Goal: Information Seeking & Learning: Check status

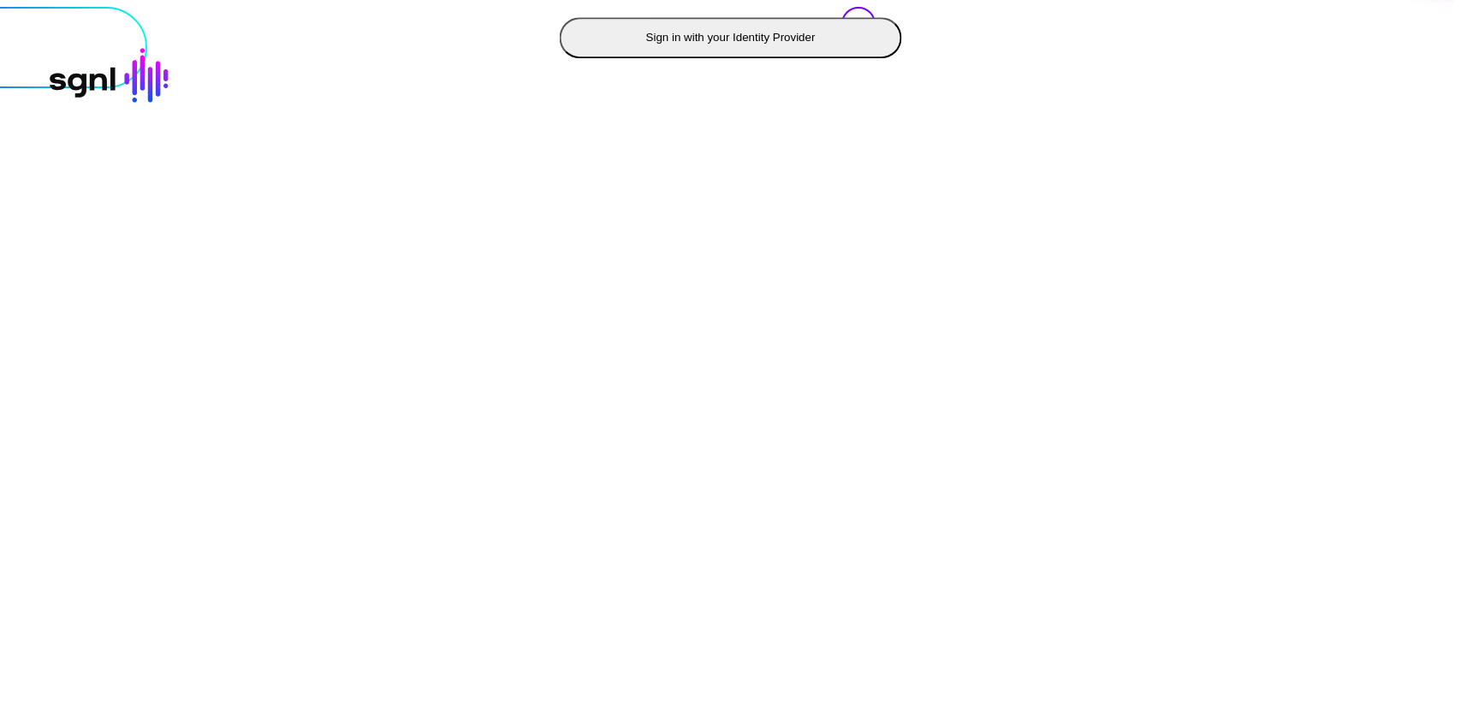
click at [560, 58] on button "Sign in with your Identity Provider" at bounding box center [731, 37] width 342 height 41
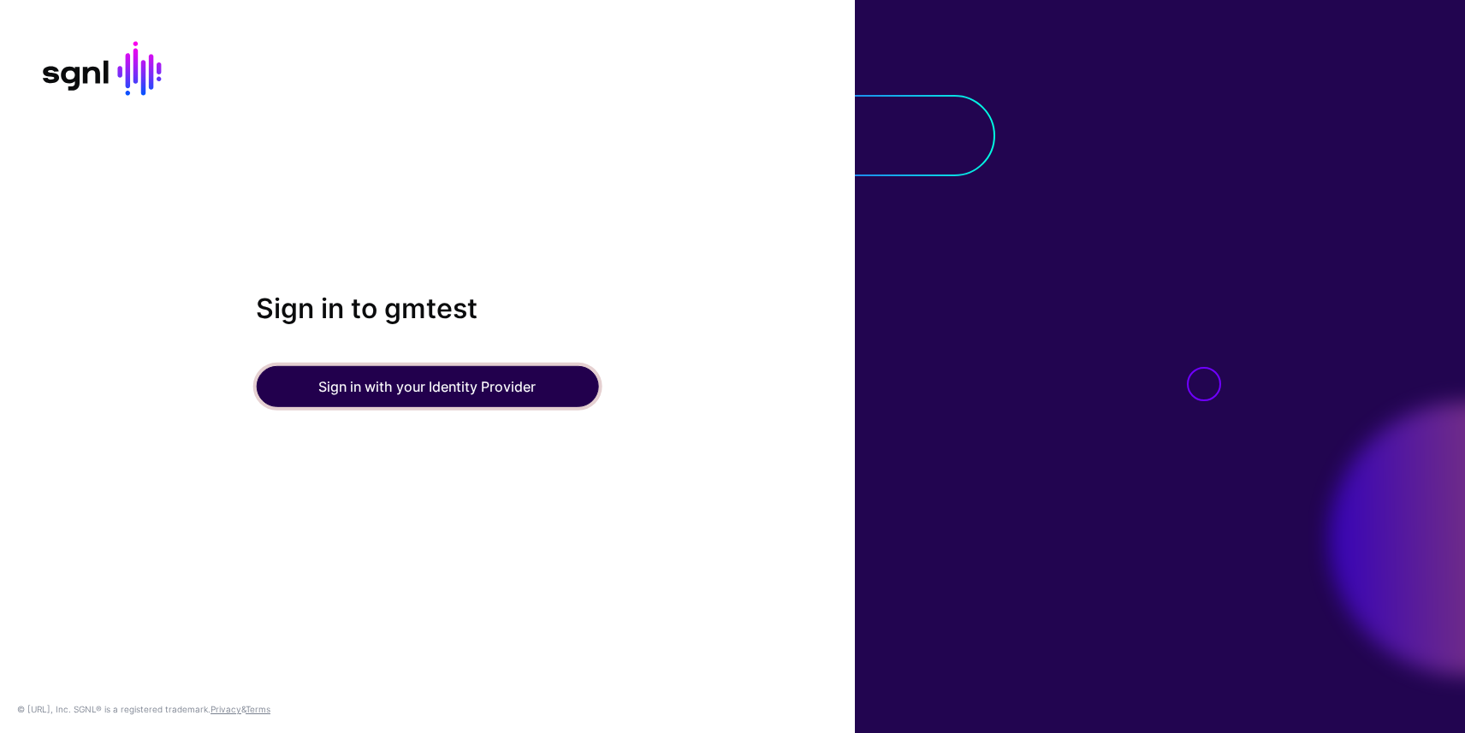
click at [461, 394] on button "Sign in with your Identity Provider" at bounding box center [427, 386] width 342 height 41
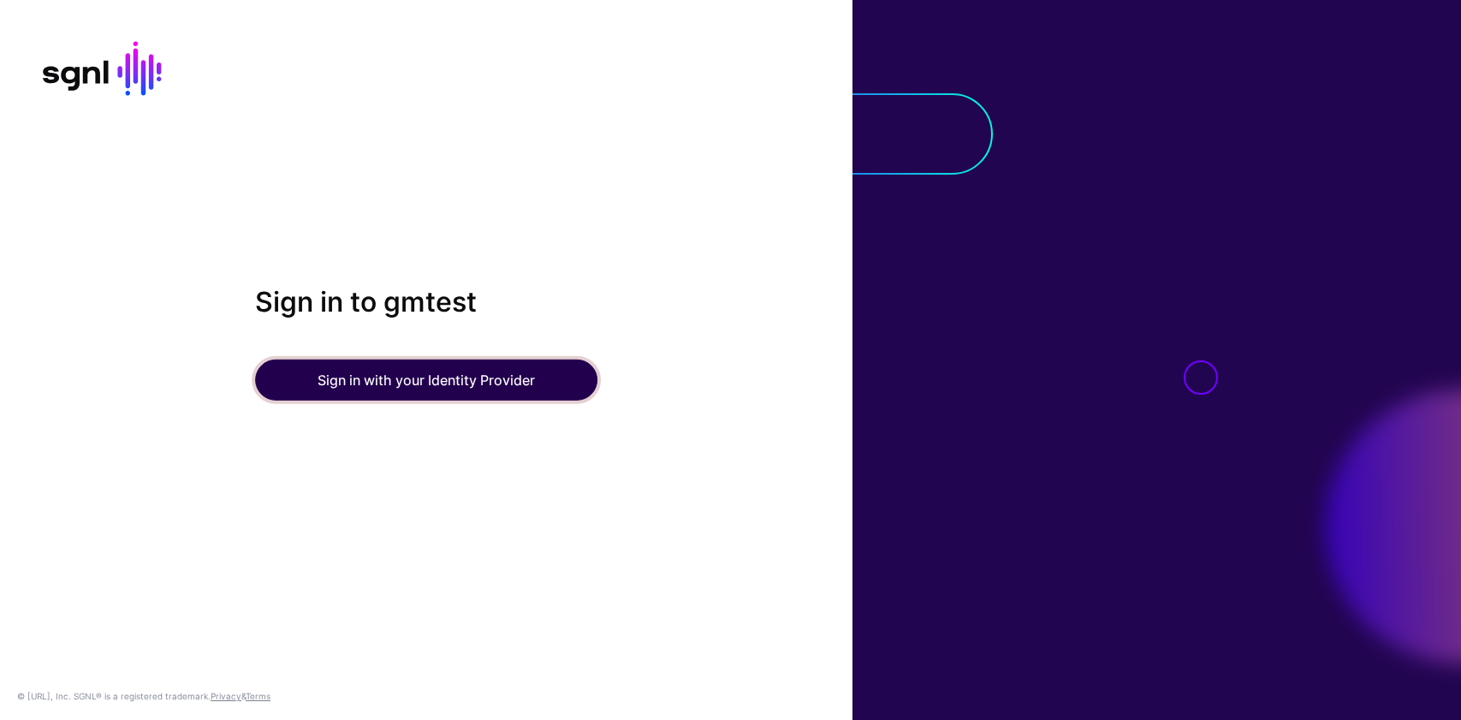
click at [357, 370] on button "Sign in with your Identity Provider" at bounding box center [426, 379] width 342 height 41
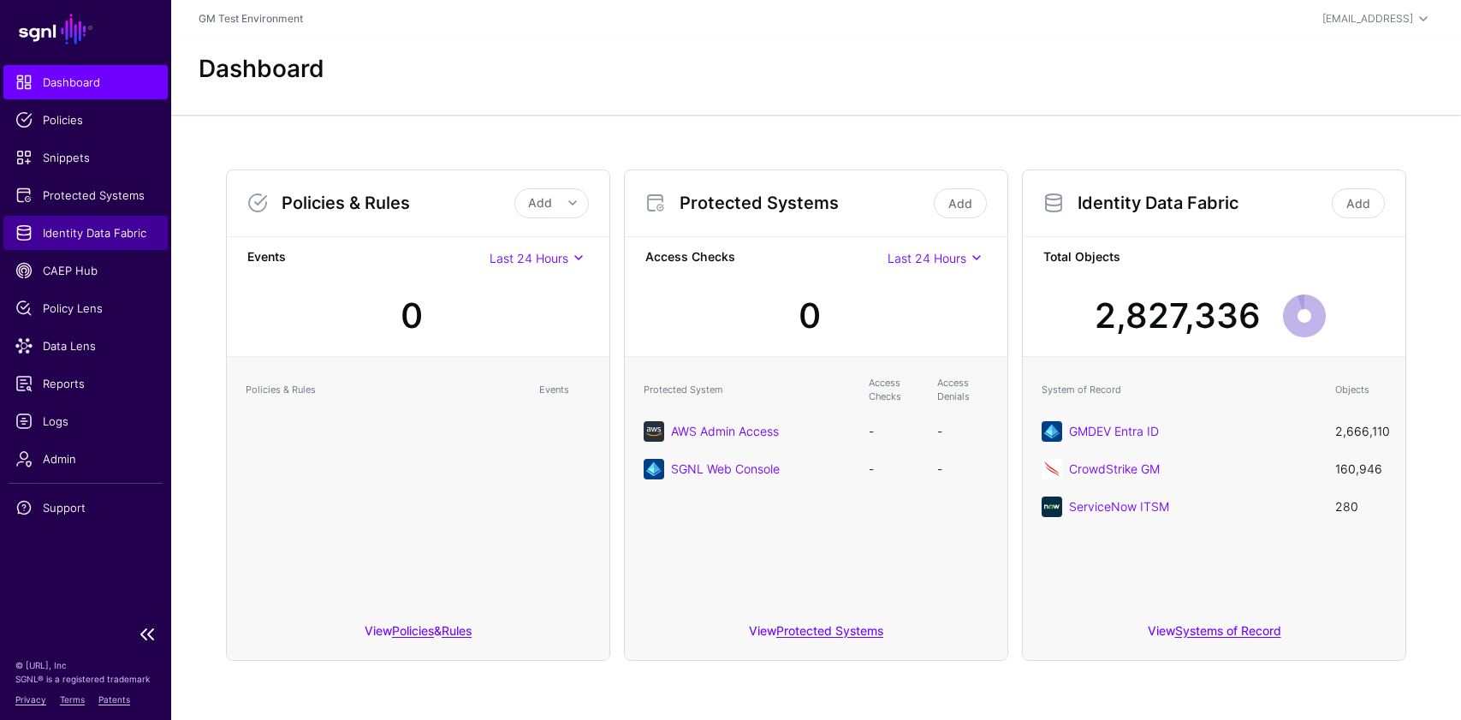
click at [94, 235] on span "Identity Data Fabric" at bounding box center [85, 232] width 140 height 17
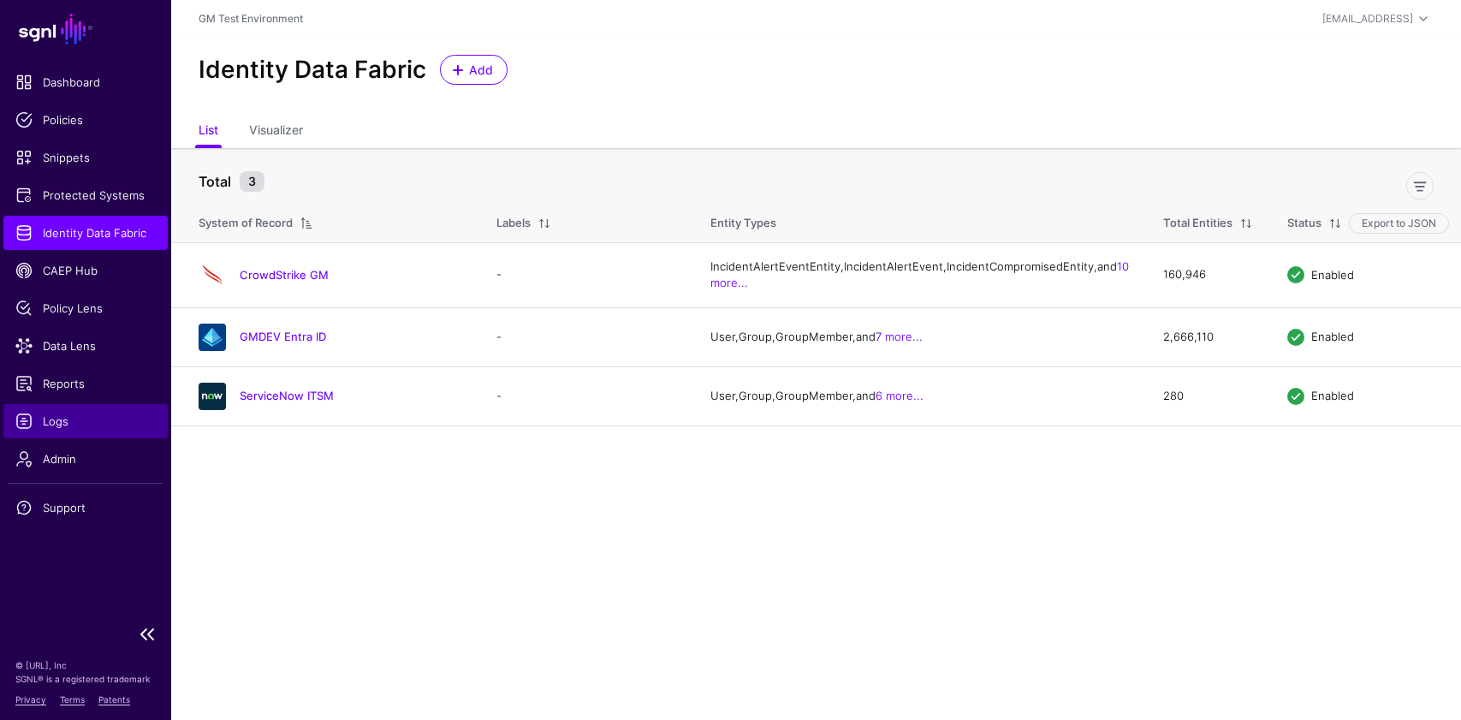
click at [70, 423] on span "Logs" at bounding box center [85, 420] width 140 height 17
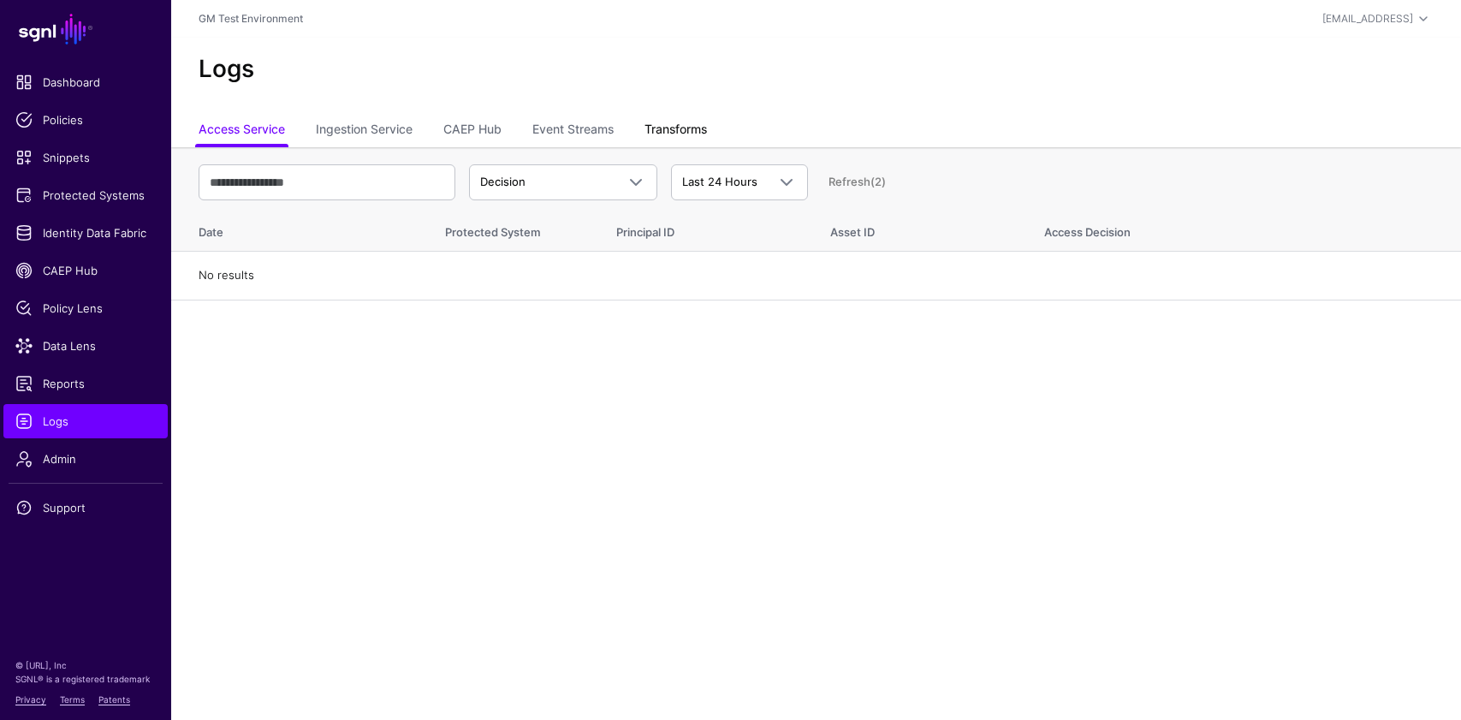
click at [669, 121] on link "Transforms" at bounding box center [675, 131] width 62 height 33
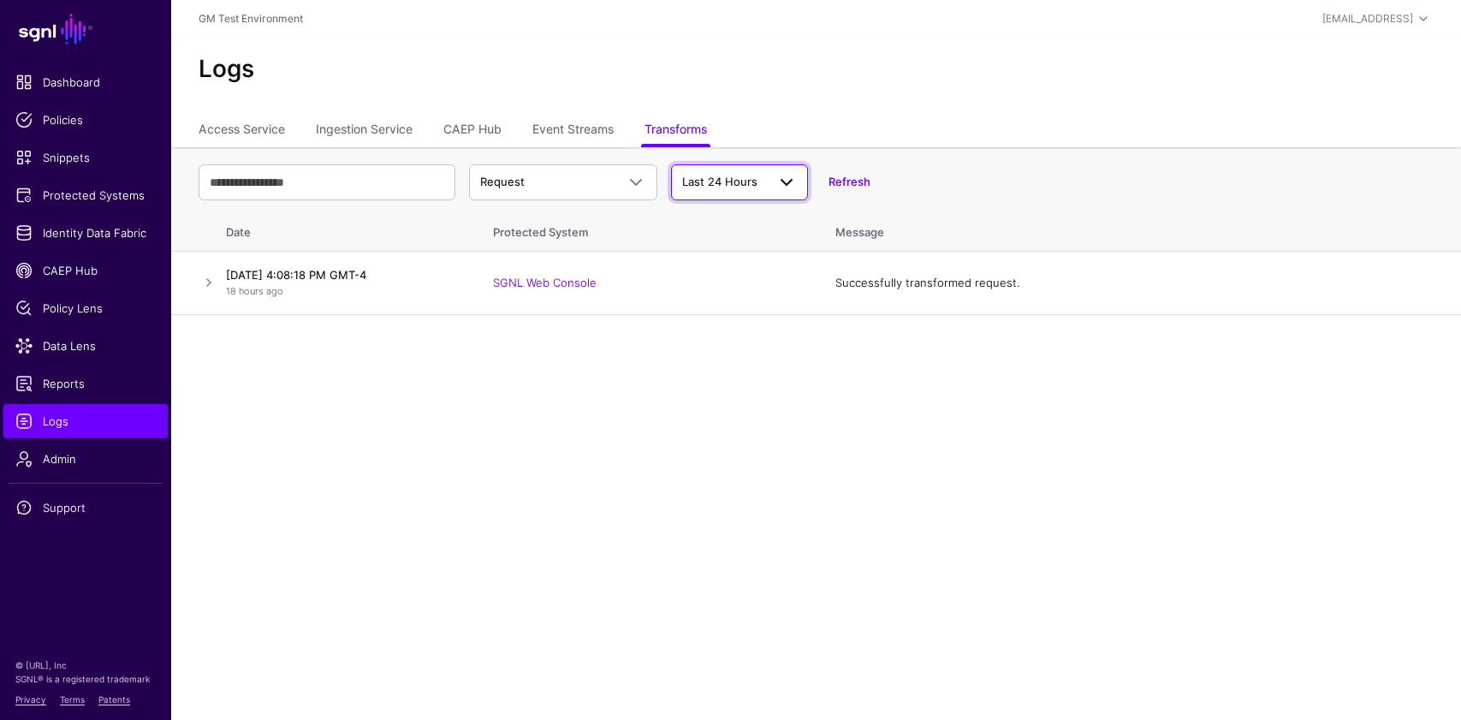
click at [705, 175] on span "Last 24 Hours" at bounding box center [719, 182] width 75 height 14
click at [641, 176] on span at bounding box center [635, 182] width 21 height 21
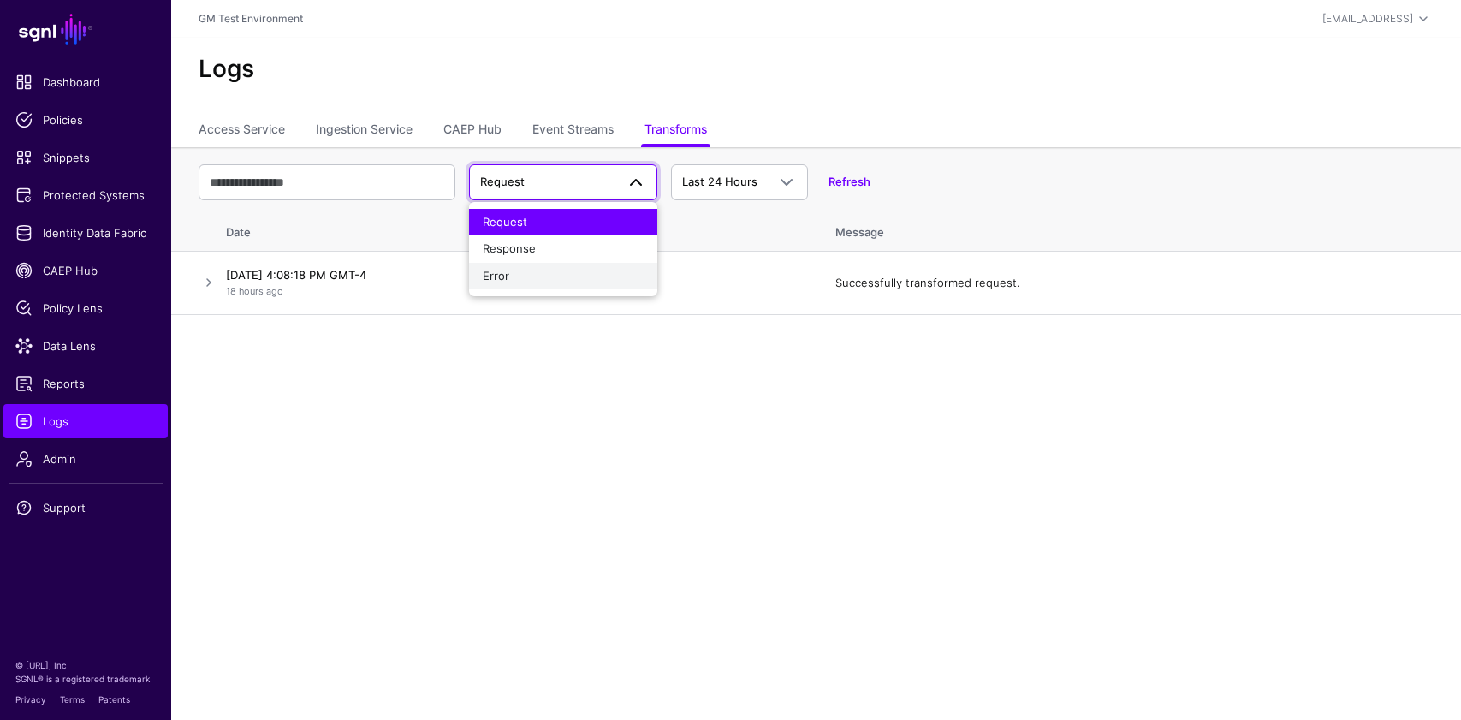
click at [576, 268] on div "Error" at bounding box center [563, 276] width 161 height 17
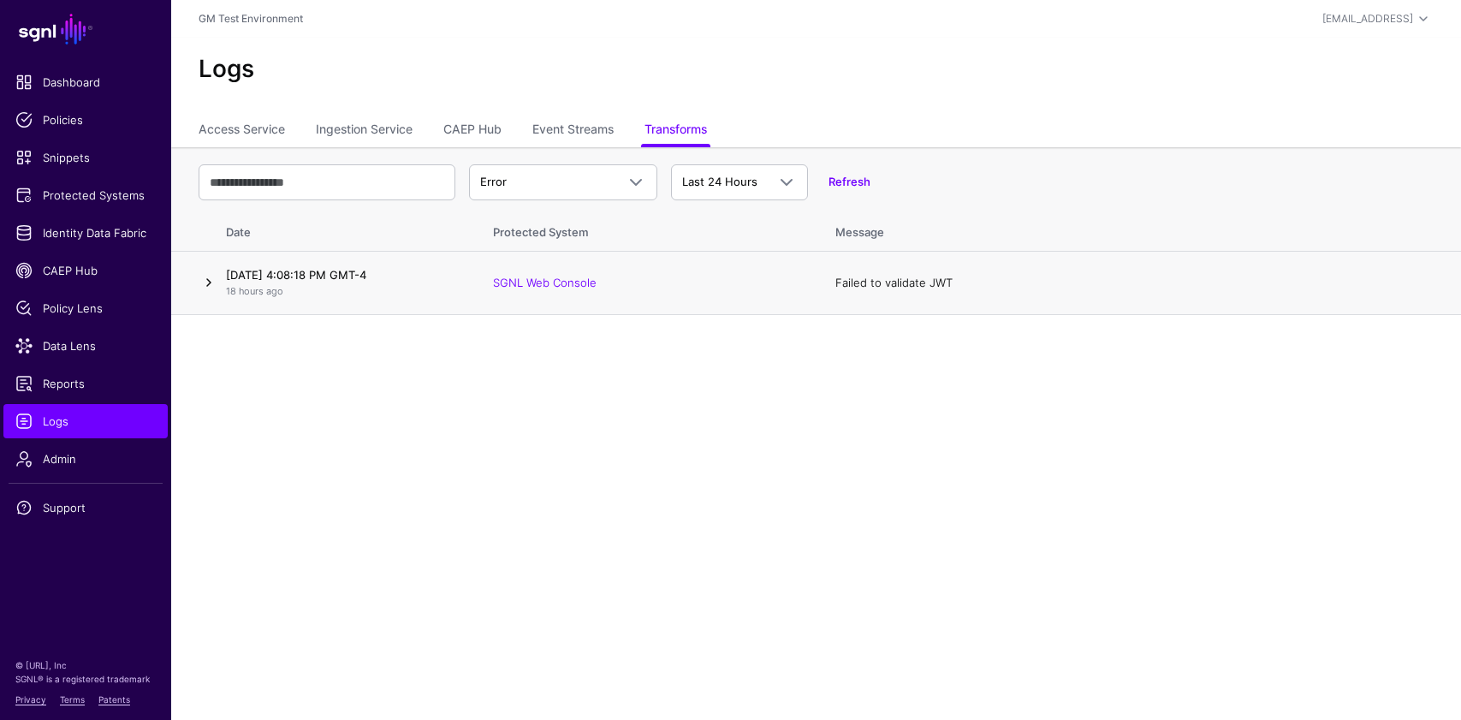
click at [212, 286] on link at bounding box center [209, 282] width 21 height 21
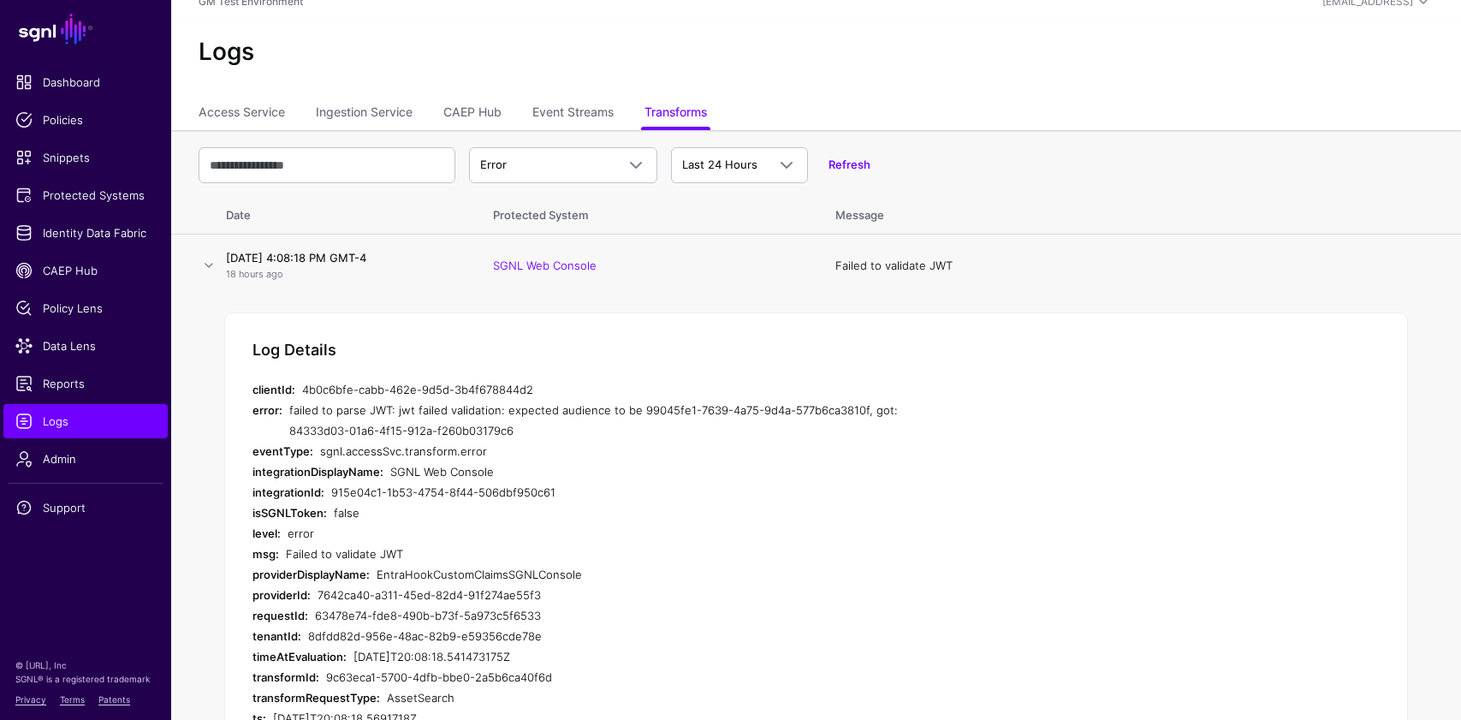
scroll to position [19, 0]
click at [852, 161] on link "Refresh" at bounding box center [849, 163] width 42 height 14
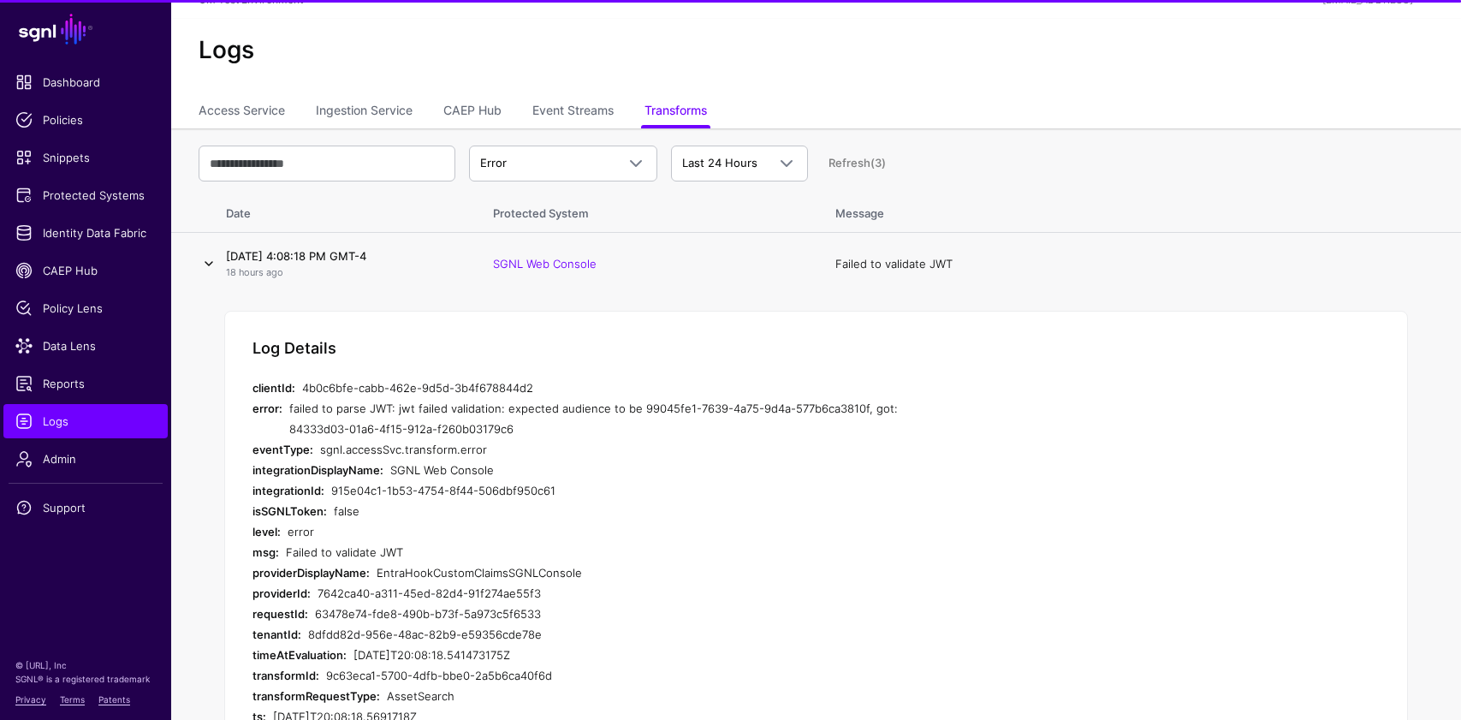
click at [211, 263] on link at bounding box center [209, 263] width 21 height 21
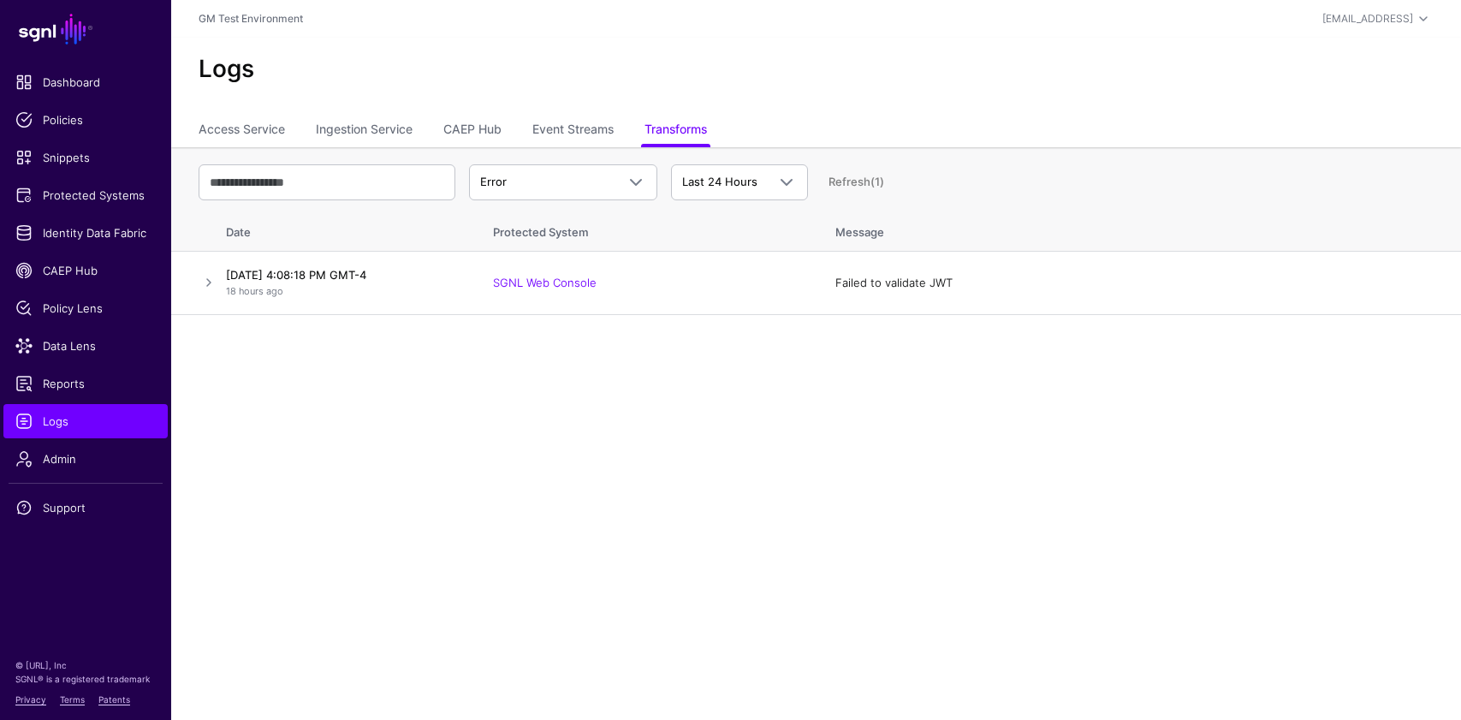
click at [855, 184] on link "Refresh (1)" at bounding box center [856, 182] width 56 height 14
click at [855, 182] on link "Refresh" at bounding box center [849, 182] width 42 height 14
click at [634, 184] on span at bounding box center [635, 182] width 21 height 21
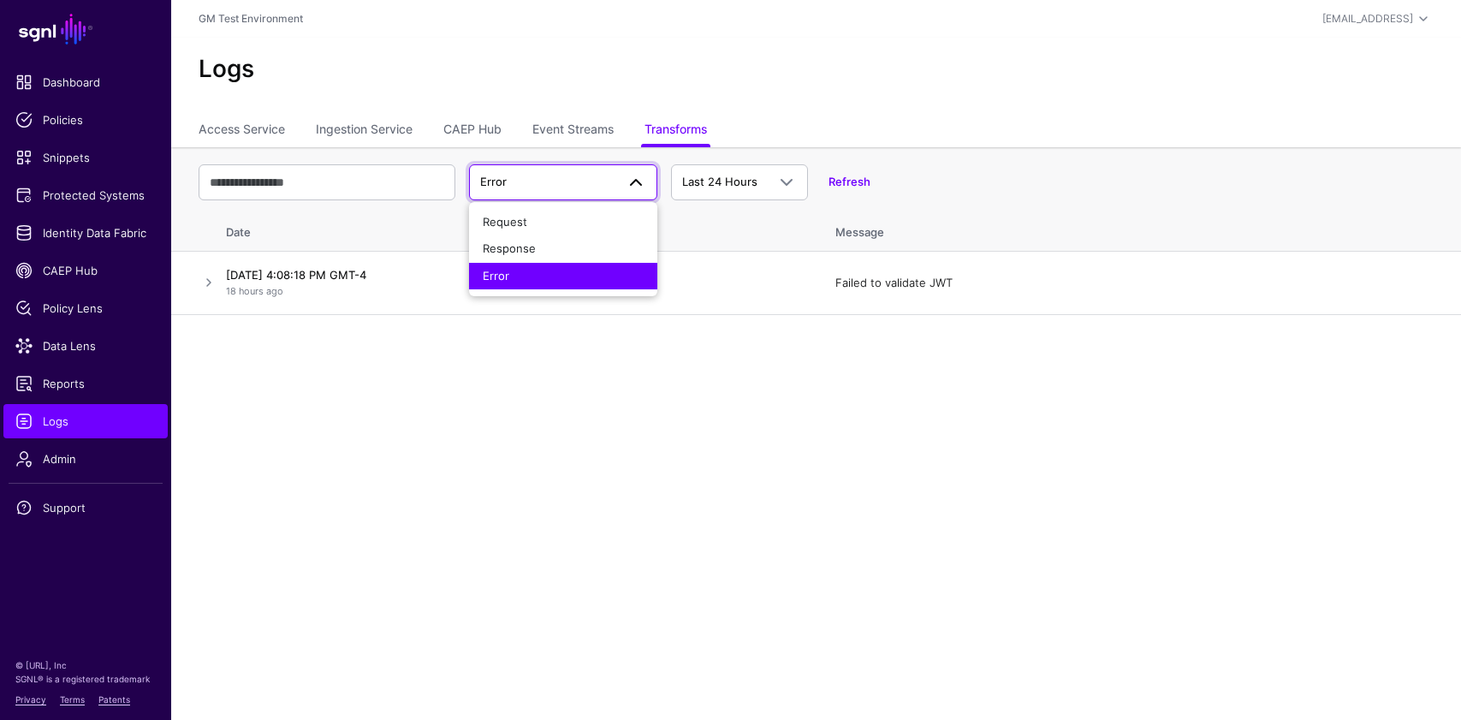
click at [634, 184] on span at bounding box center [635, 182] width 21 height 21
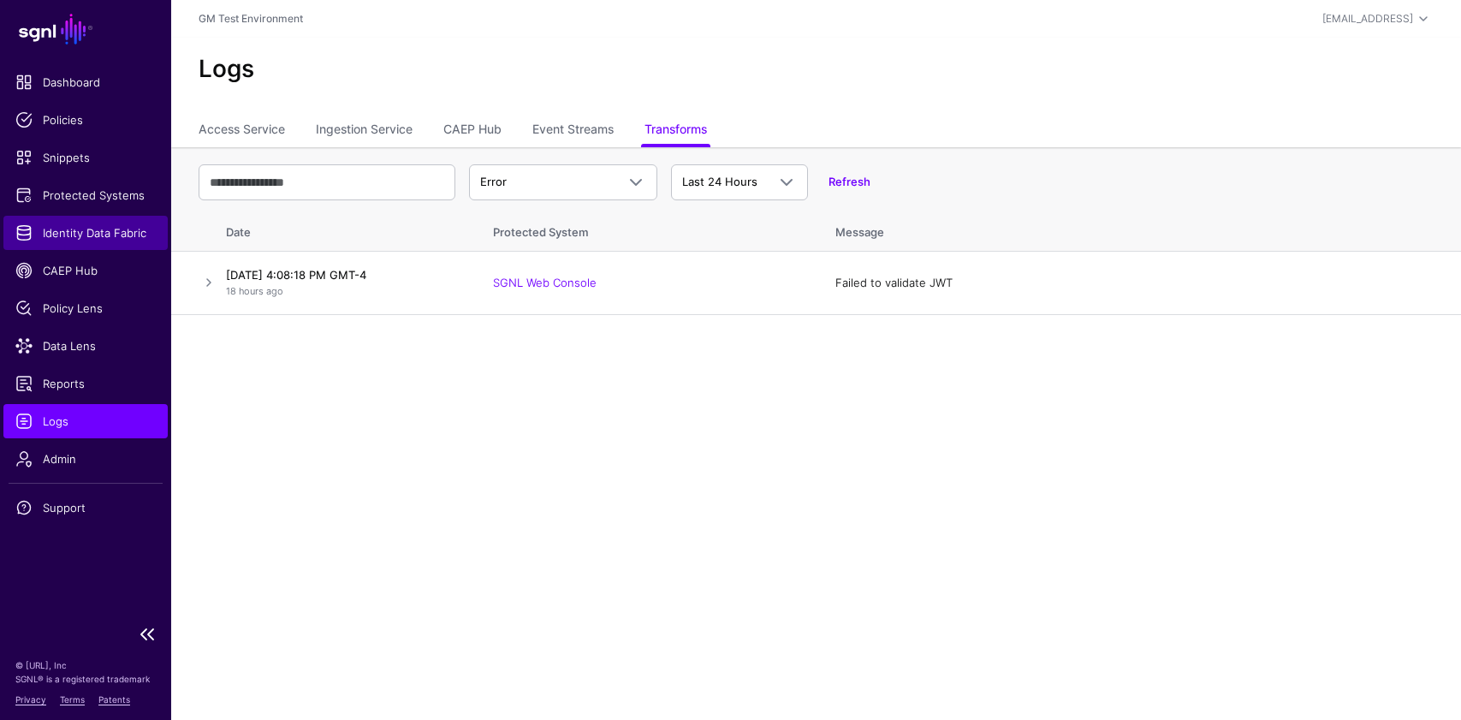
click at [94, 228] on span "Identity Data Fabric" at bounding box center [85, 232] width 140 height 17
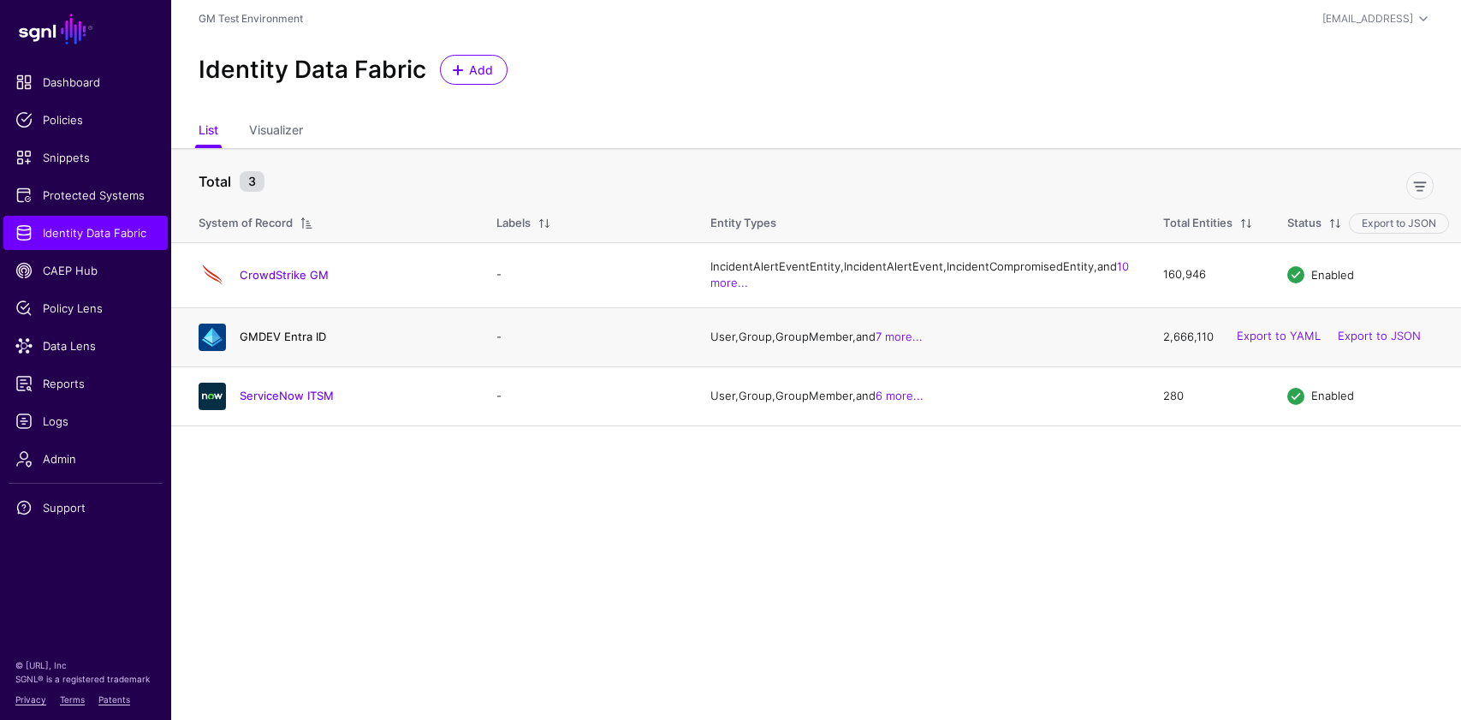
click at [259, 343] on link "GMDEV Entra ID" at bounding box center [283, 336] width 86 height 14
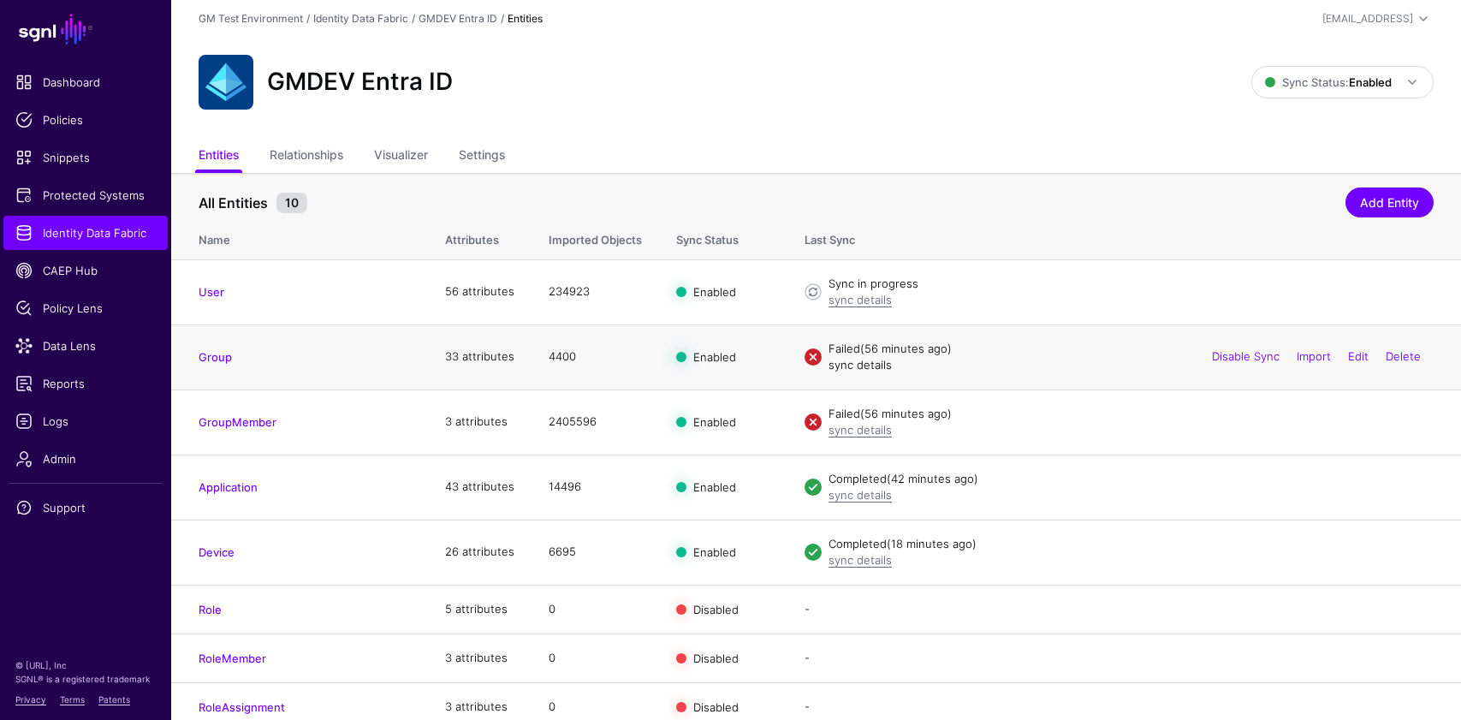
click at [849, 366] on link "sync details" at bounding box center [859, 365] width 63 height 14
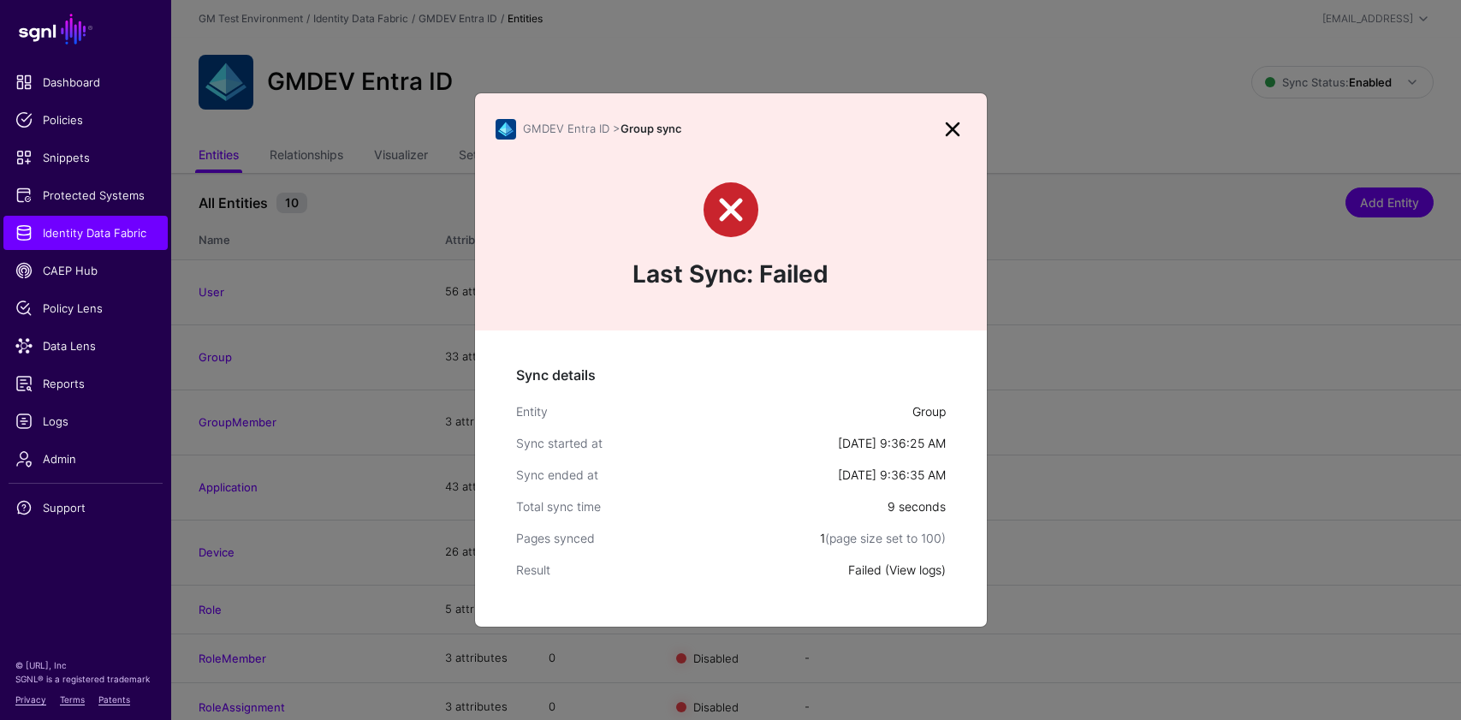
click at [904, 567] on link "View logs" at bounding box center [915, 569] width 52 height 15
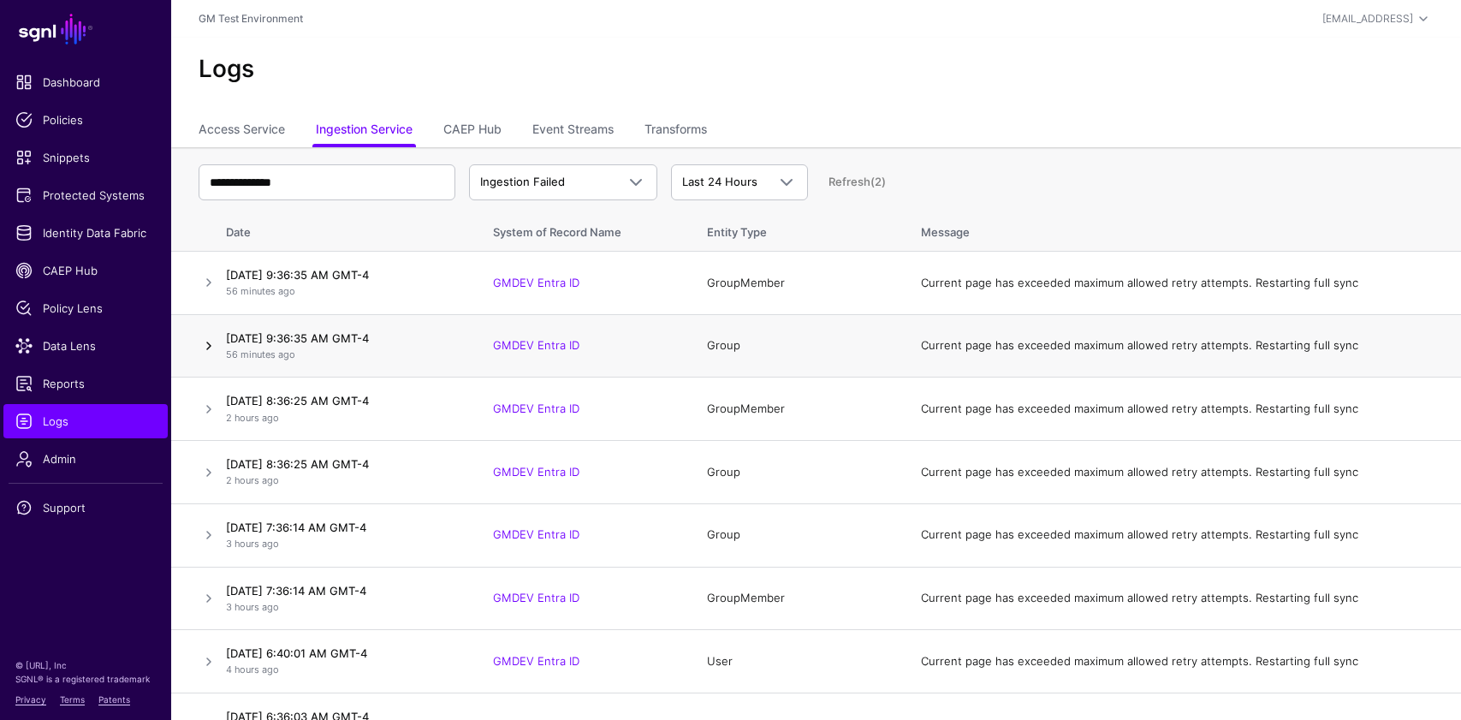
click at [207, 348] on link at bounding box center [209, 345] width 21 height 21
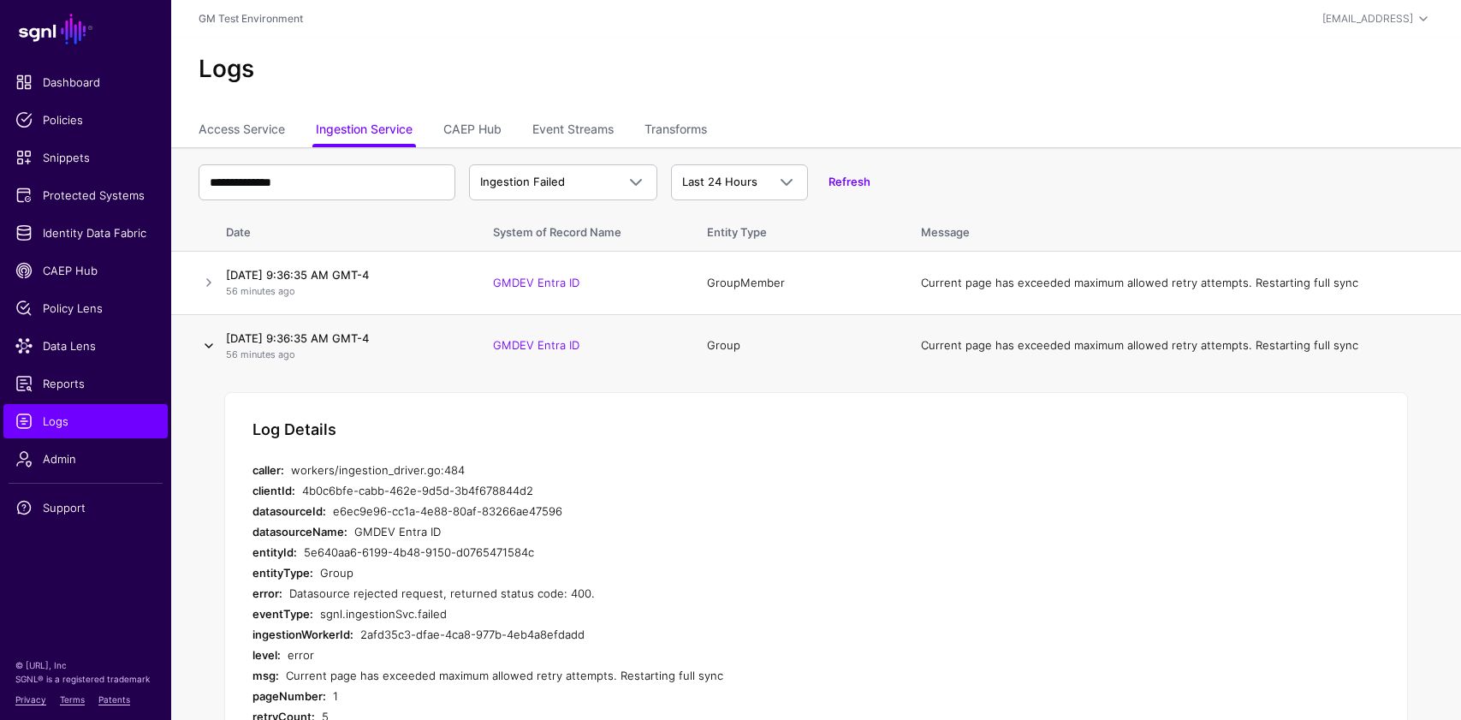
click at [207, 341] on link at bounding box center [209, 345] width 21 height 21
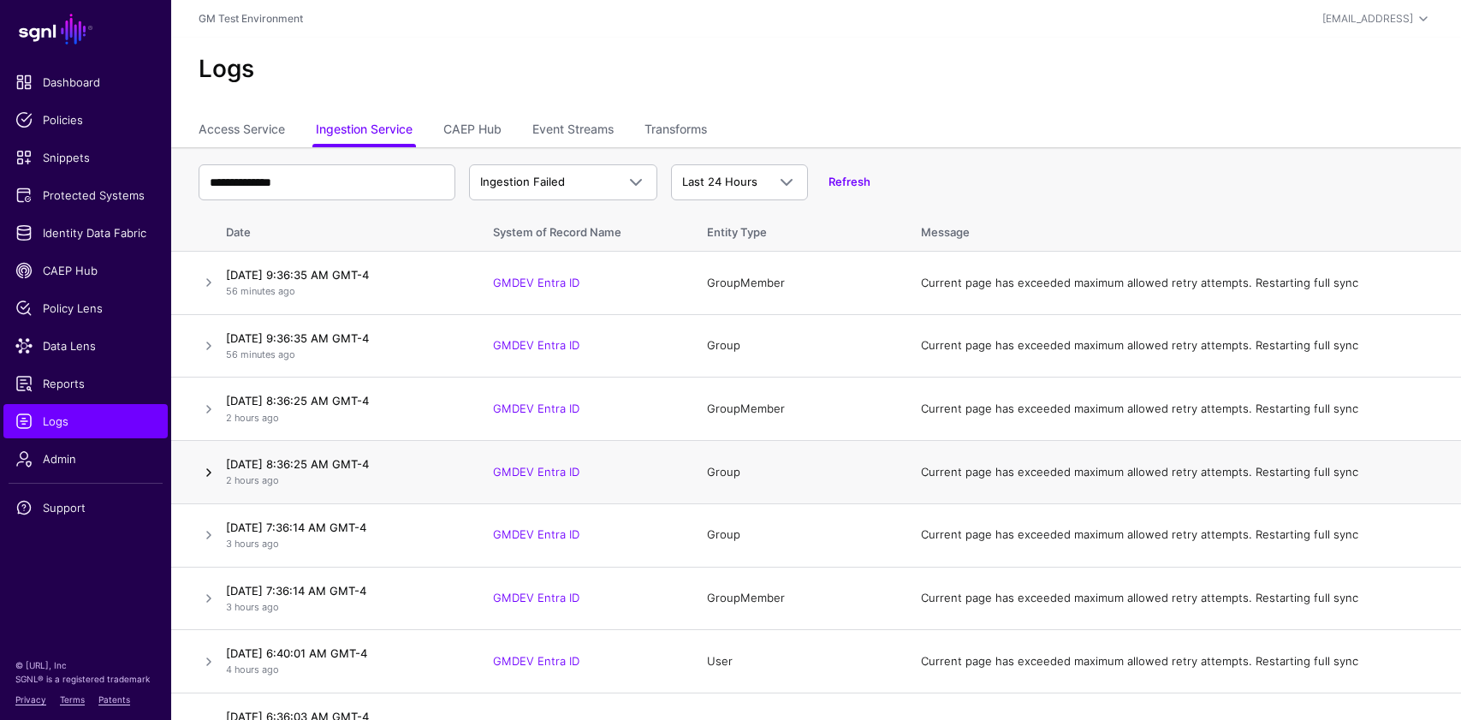
click at [213, 467] on link at bounding box center [209, 472] width 21 height 21
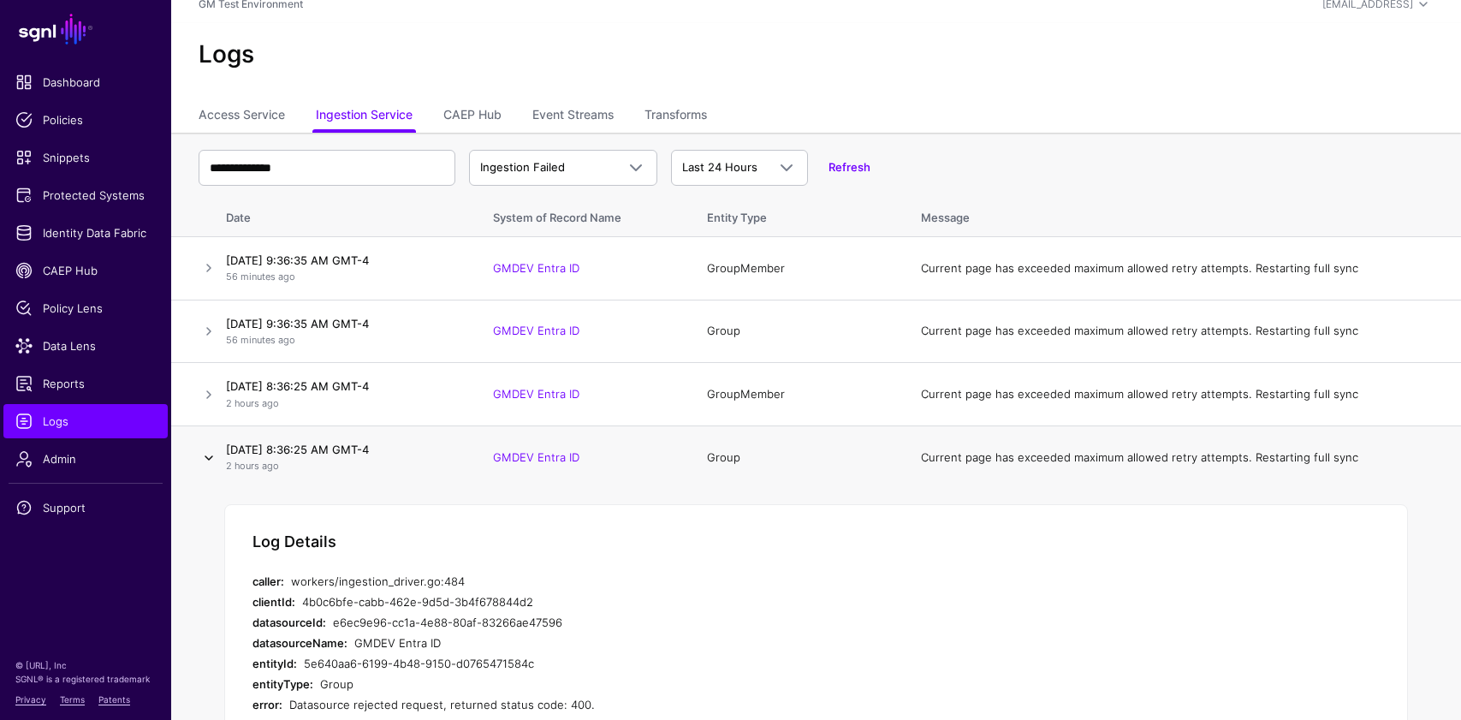
scroll to position [3, 0]
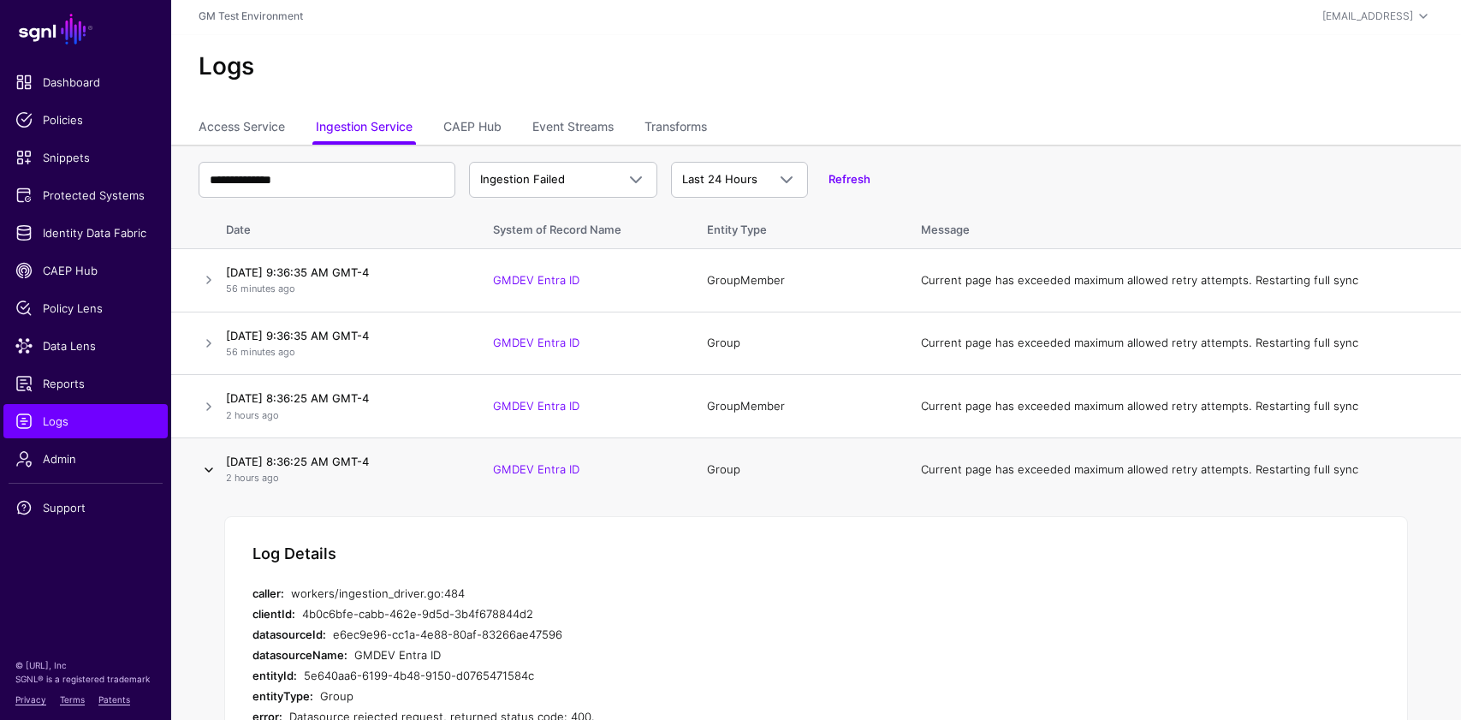
click at [213, 468] on link at bounding box center [209, 469] width 21 height 21
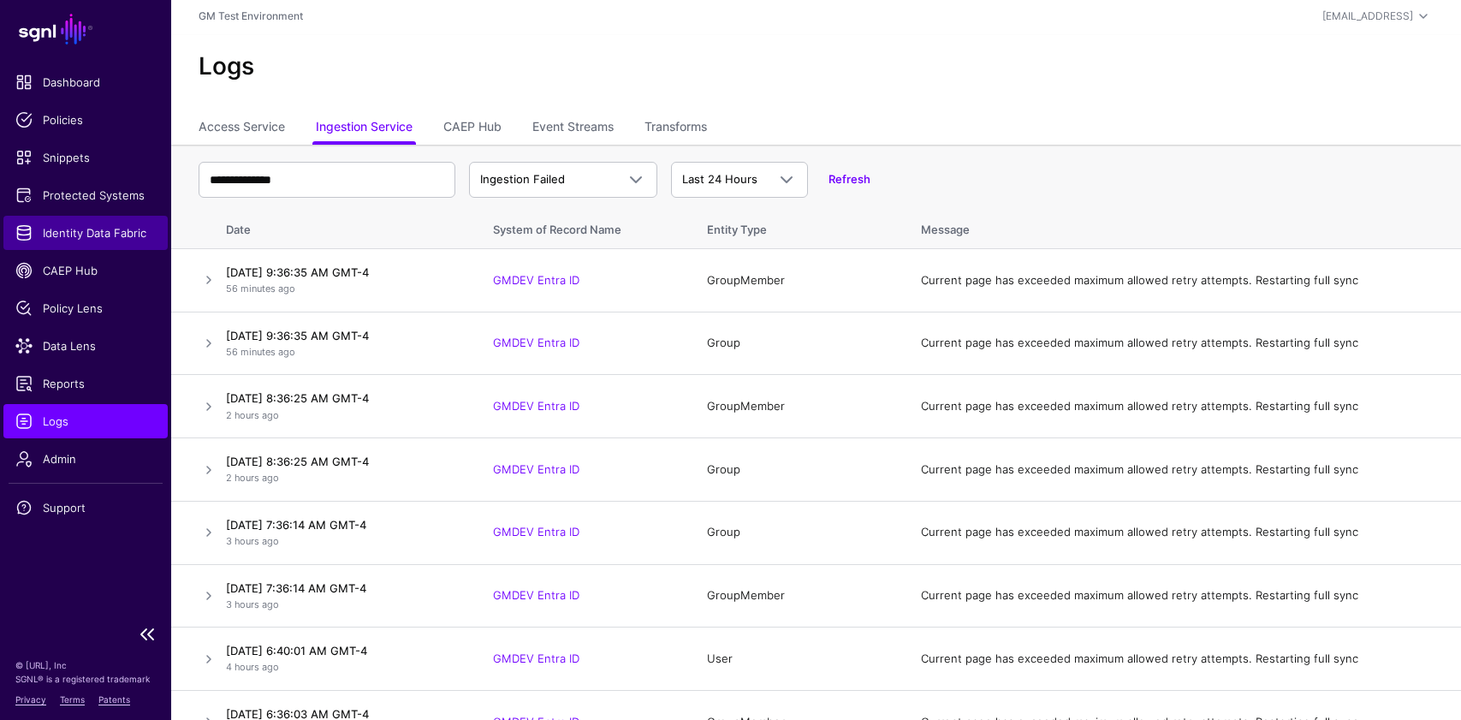
click at [92, 233] on span "Identity Data Fabric" at bounding box center [85, 232] width 140 height 17
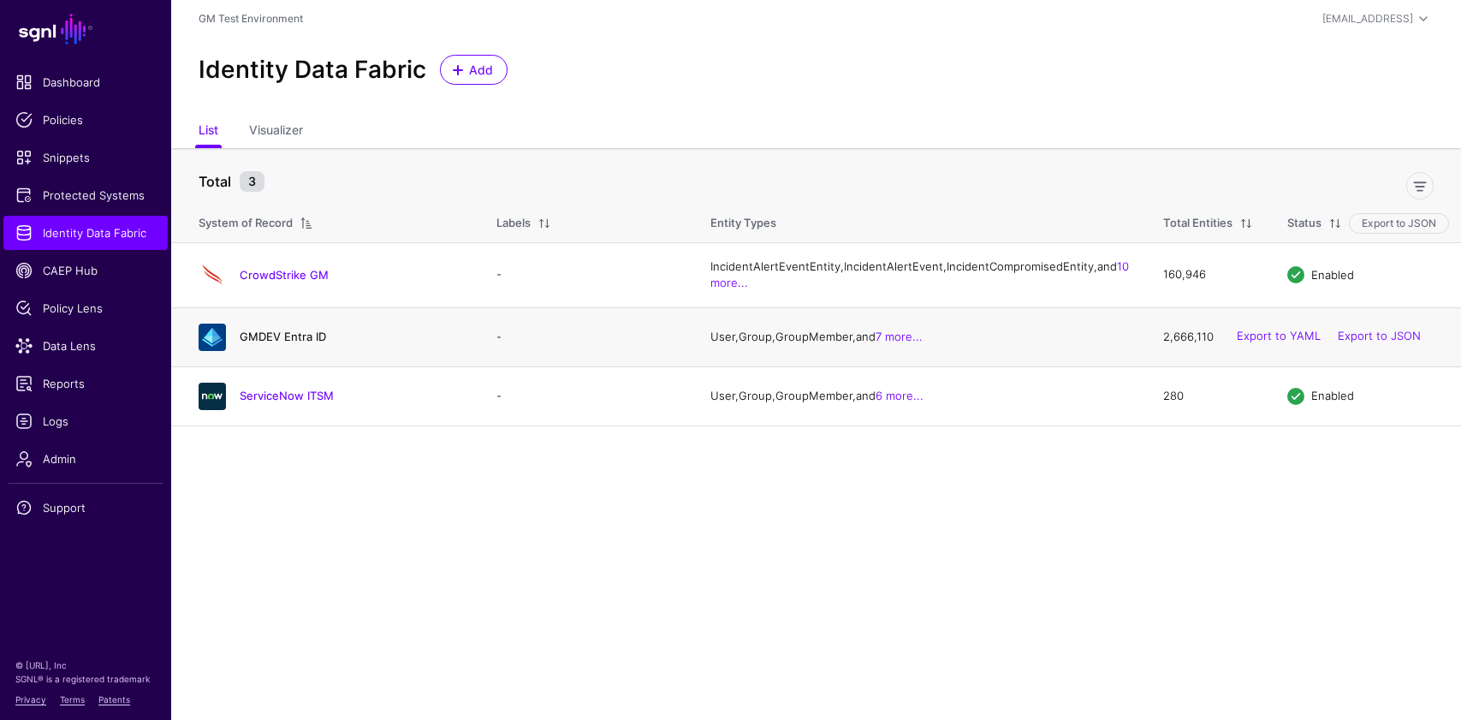
click at [270, 343] on link "GMDEV Entra ID" at bounding box center [283, 336] width 86 height 14
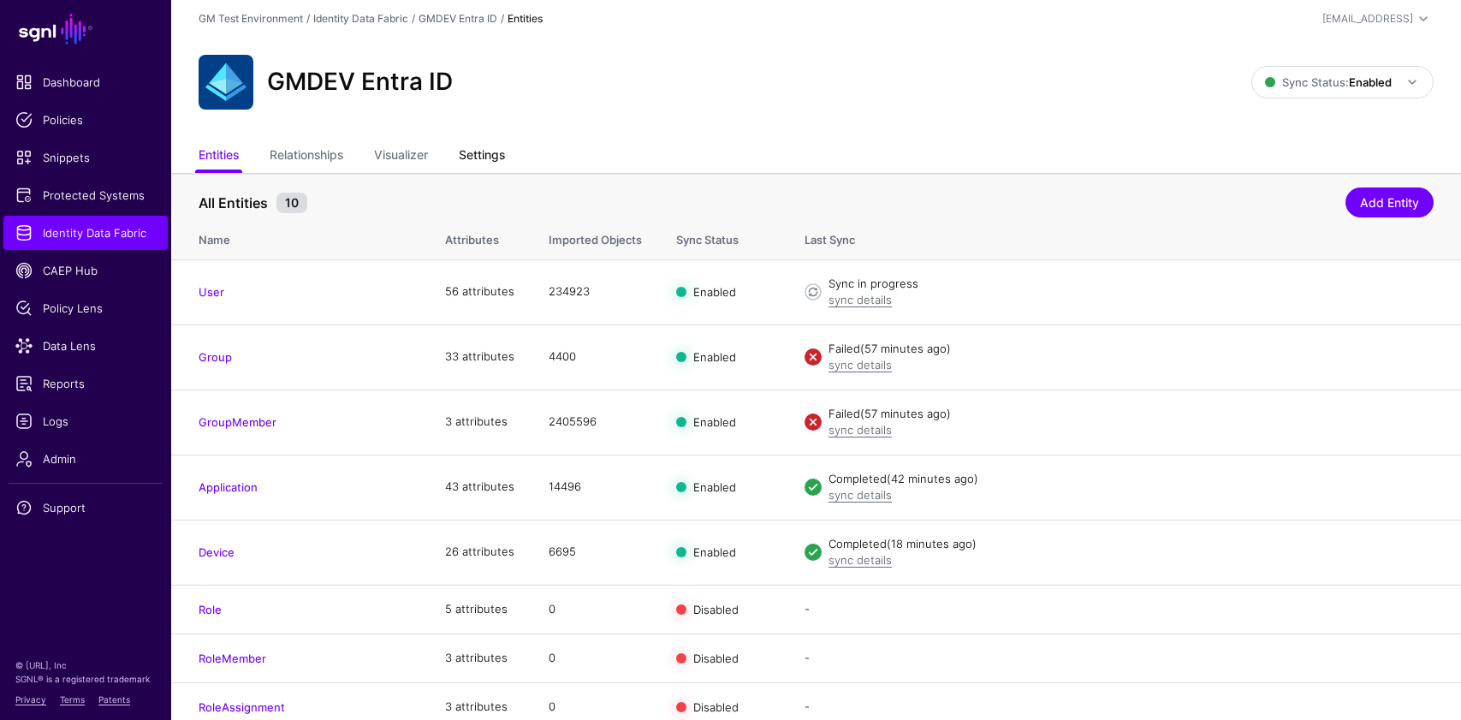
click at [480, 153] on link "Settings" at bounding box center [482, 156] width 46 height 33
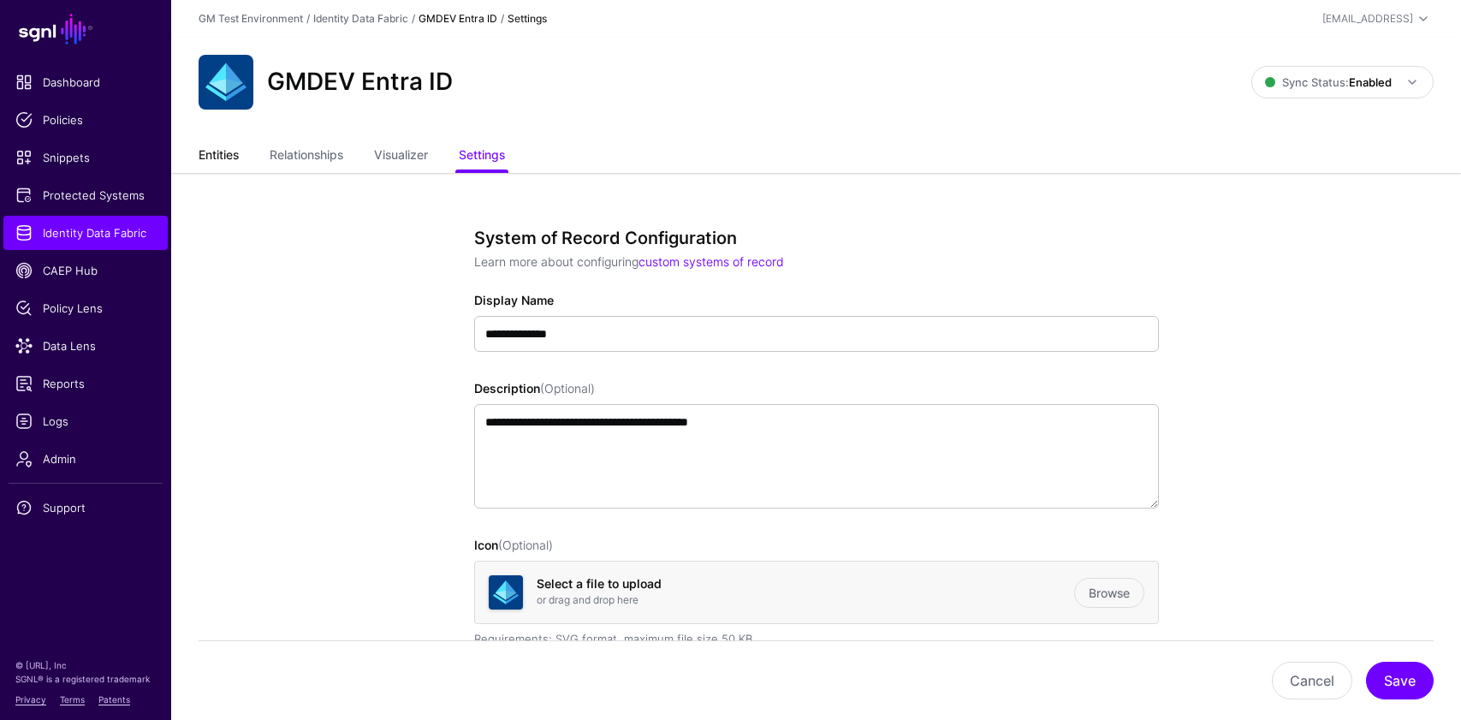
click at [221, 157] on link "Entities" at bounding box center [219, 156] width 40 height 33
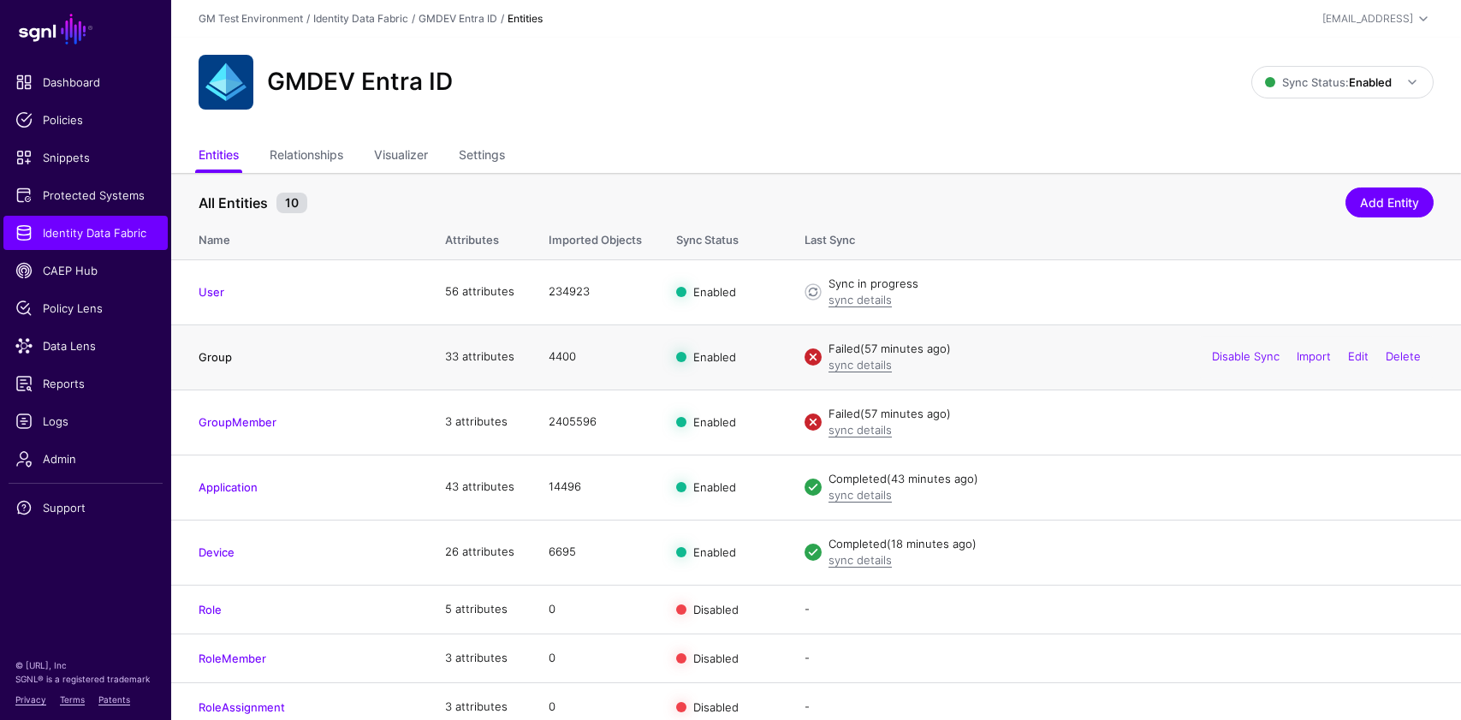
click at [218, 353] on link "Group" at bounding box center [215, 357] width 33 height 14
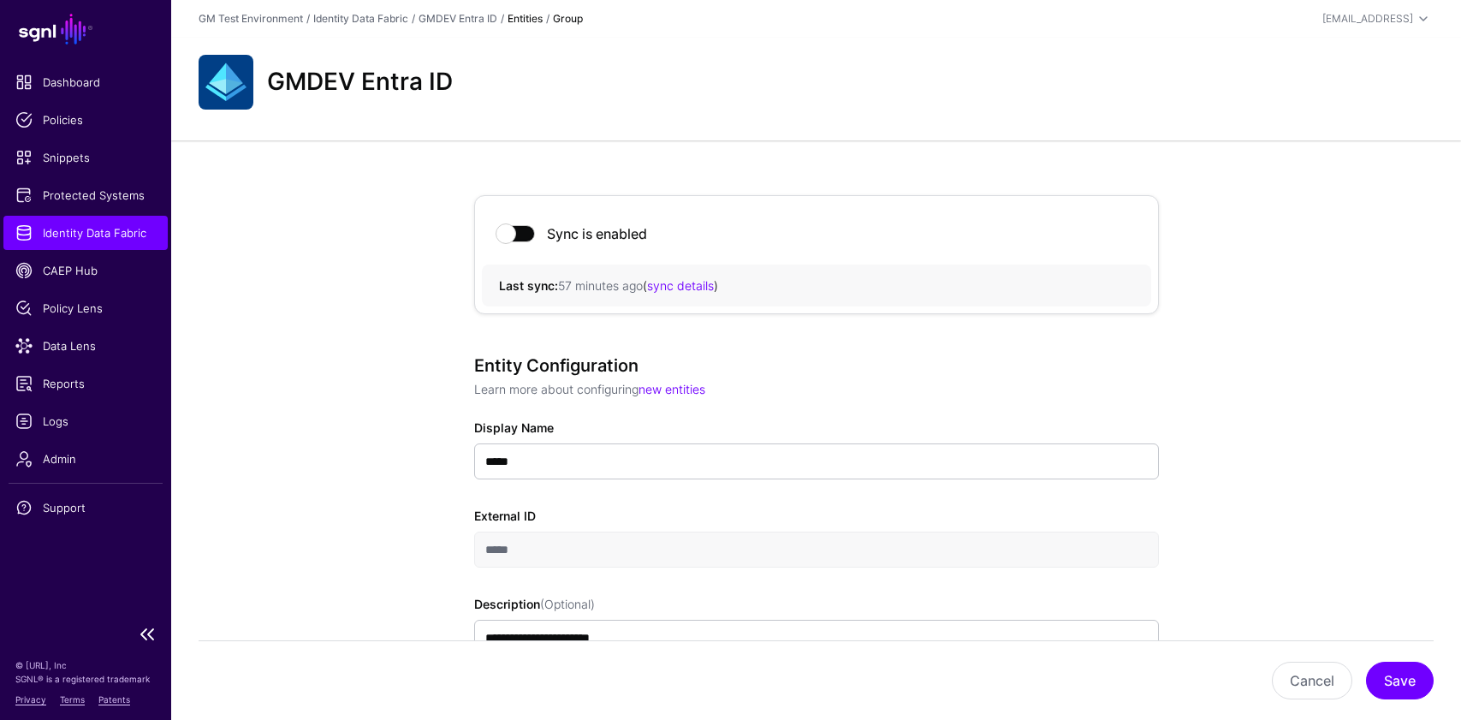
click at [102, 229] on span "Identity Data Fabric" at bounding box center [85, 232] width 140 height 17
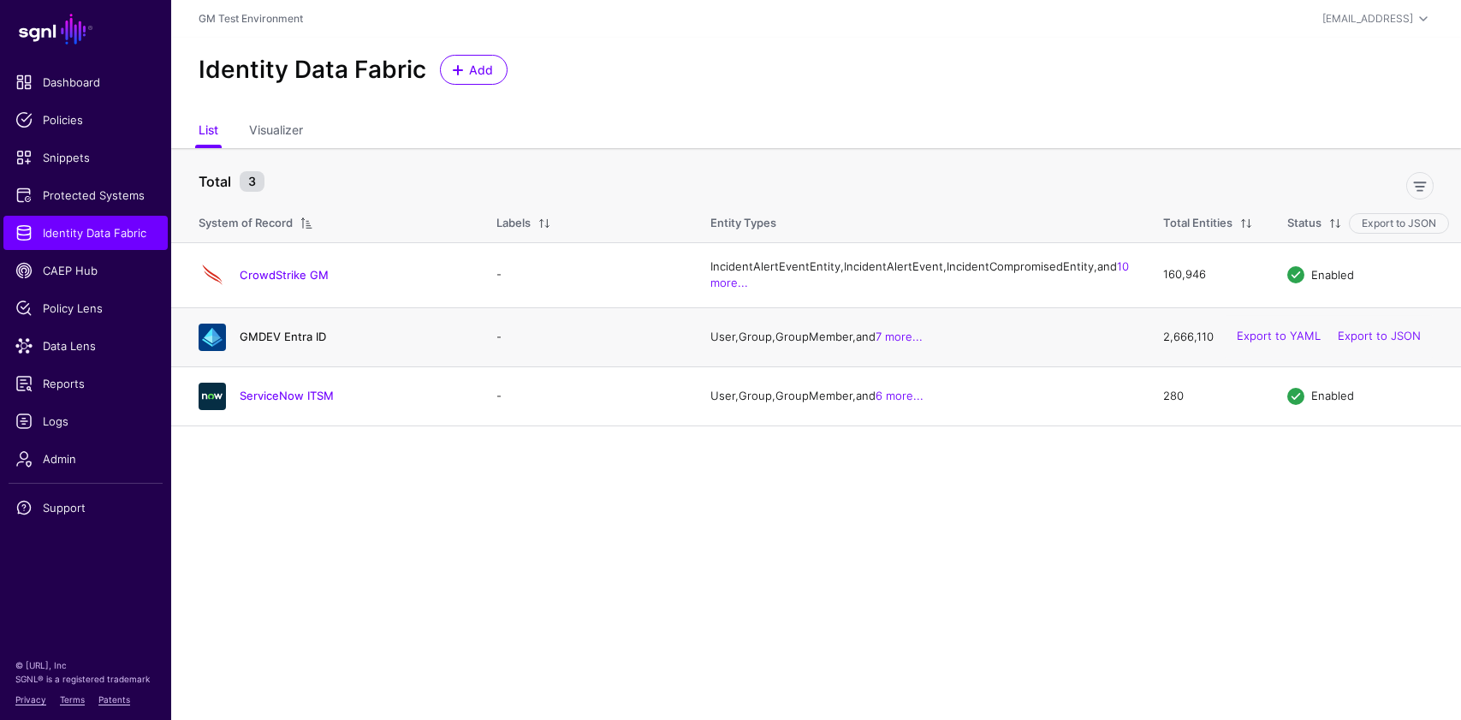
click at [303, 343] on link "GMDEV Entra ID" at bounding box center [283, 336] width 86 height 14
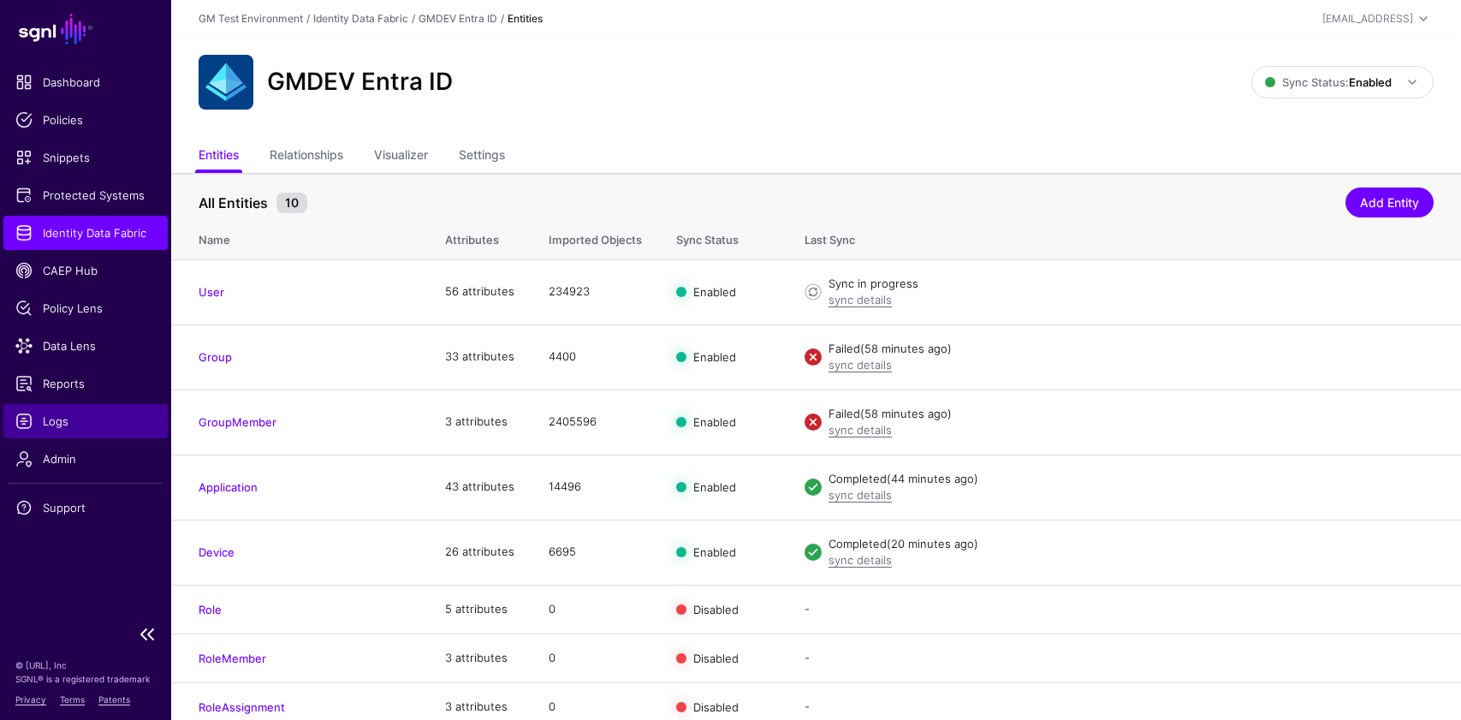
click at [67, 416] on span "Logs" at bounding box center [85, 420] width 140 height 17
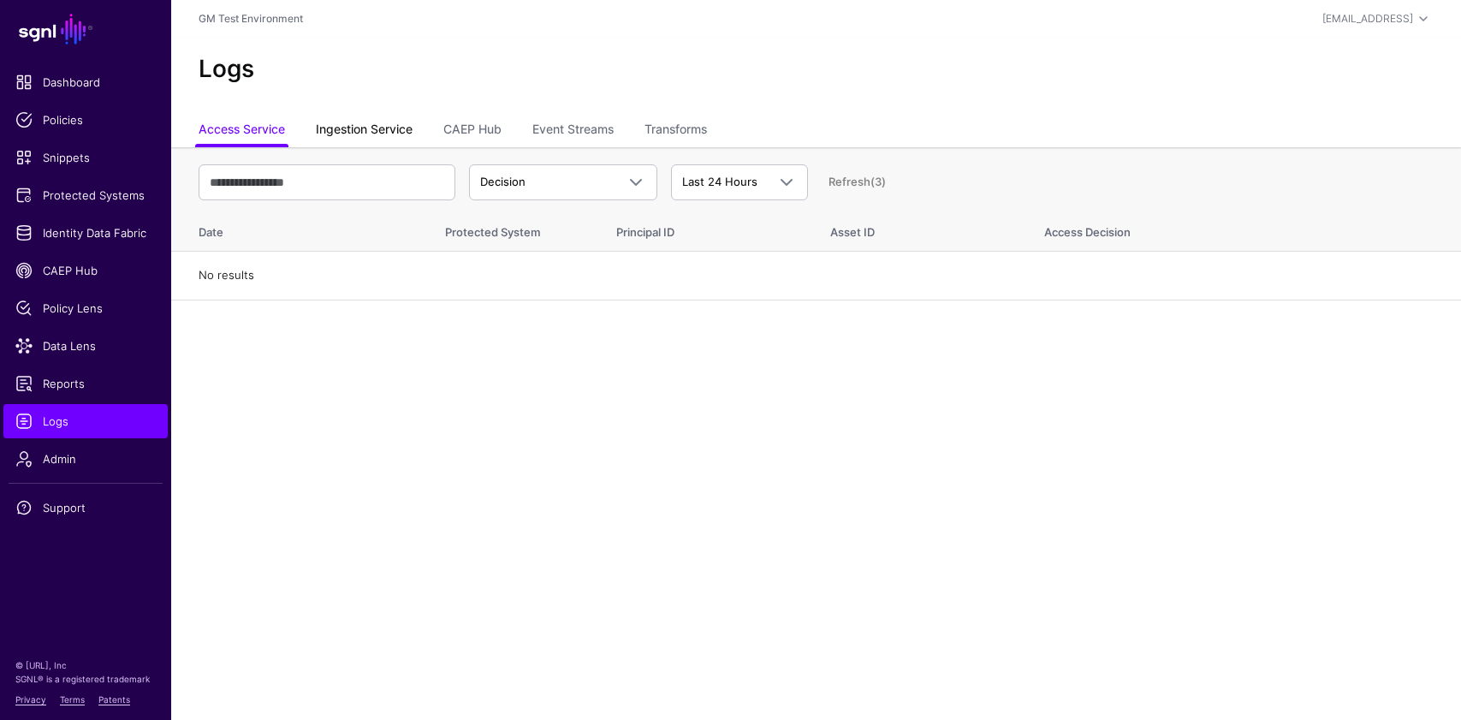
click at [396, 134] on link "Ingestion Service" at bounding box center [364, 131] width 97 height 33
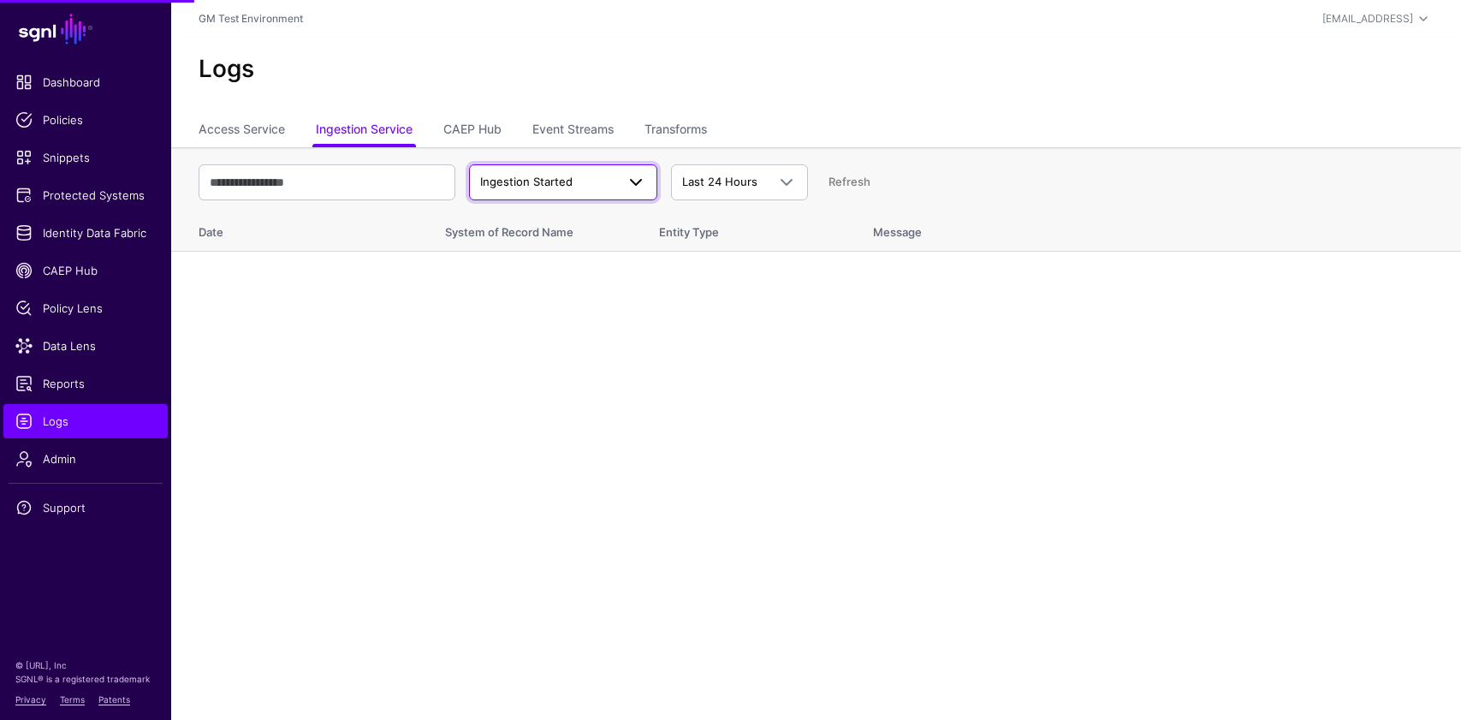
click at [542, 178] on span "Ingestion Started" at bounding box center [526, 182] width 92 height 14
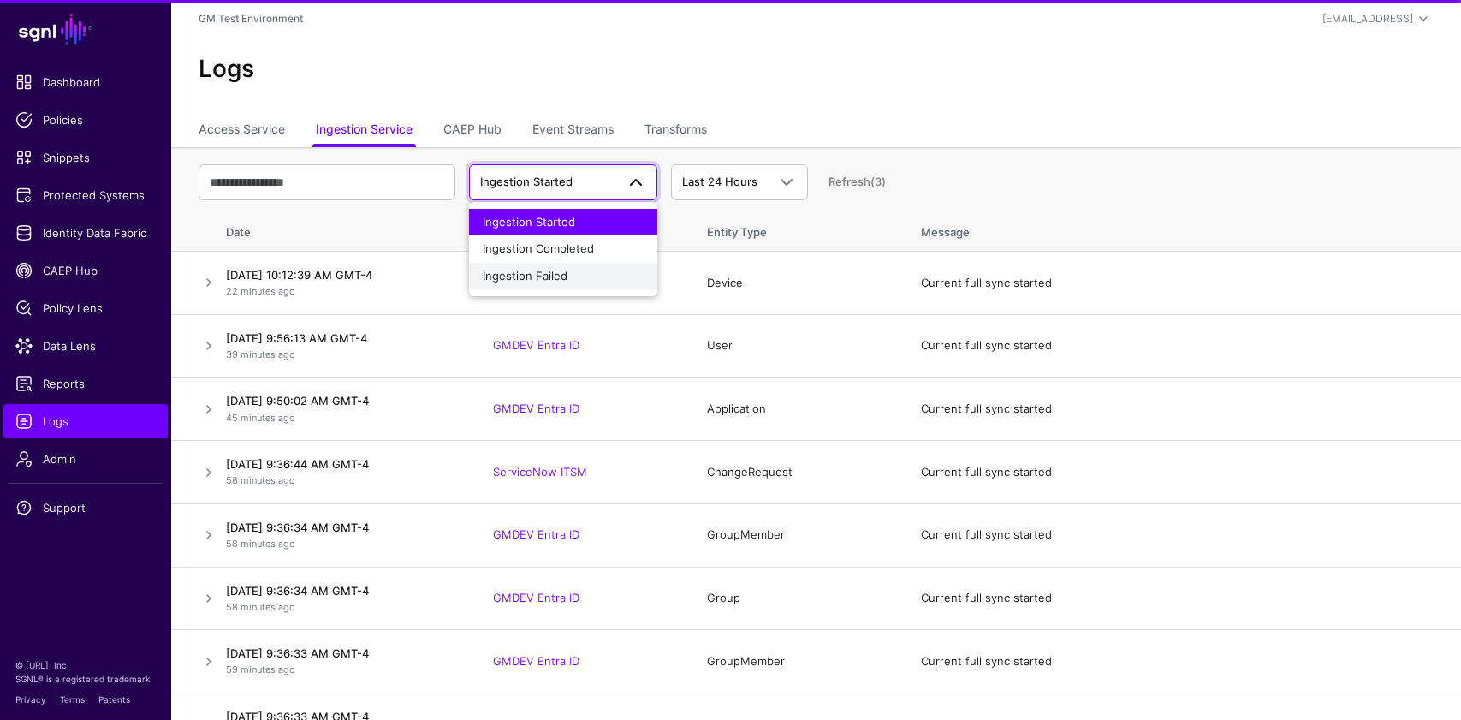
click at [557, 268] on div "Ingestion Failed" at bounding box center [563, 276] width 161 height 17
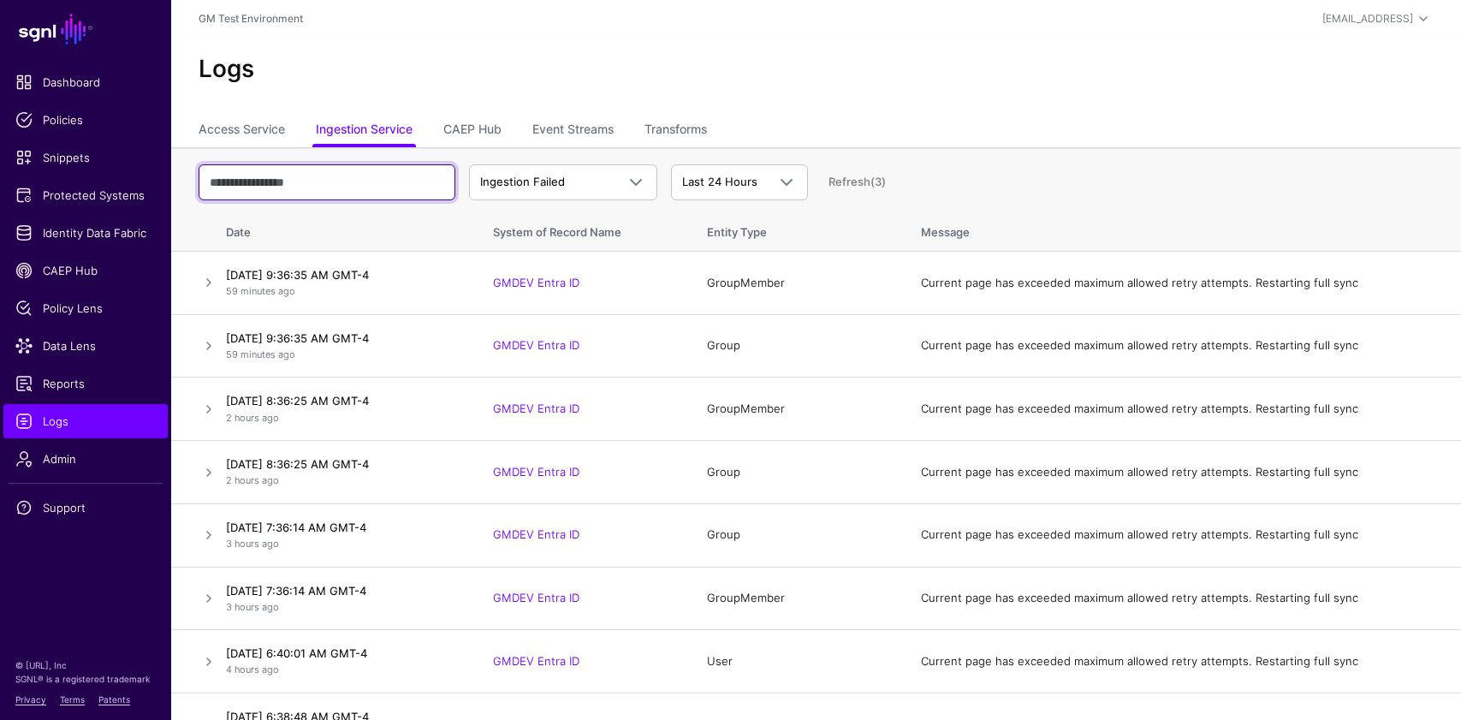
click at [344, 178] on input "text" at bounding box center [327, 182] width 257 height 36
click at [210, 346] on link at bounding box center [209, 345] width 21 height 21
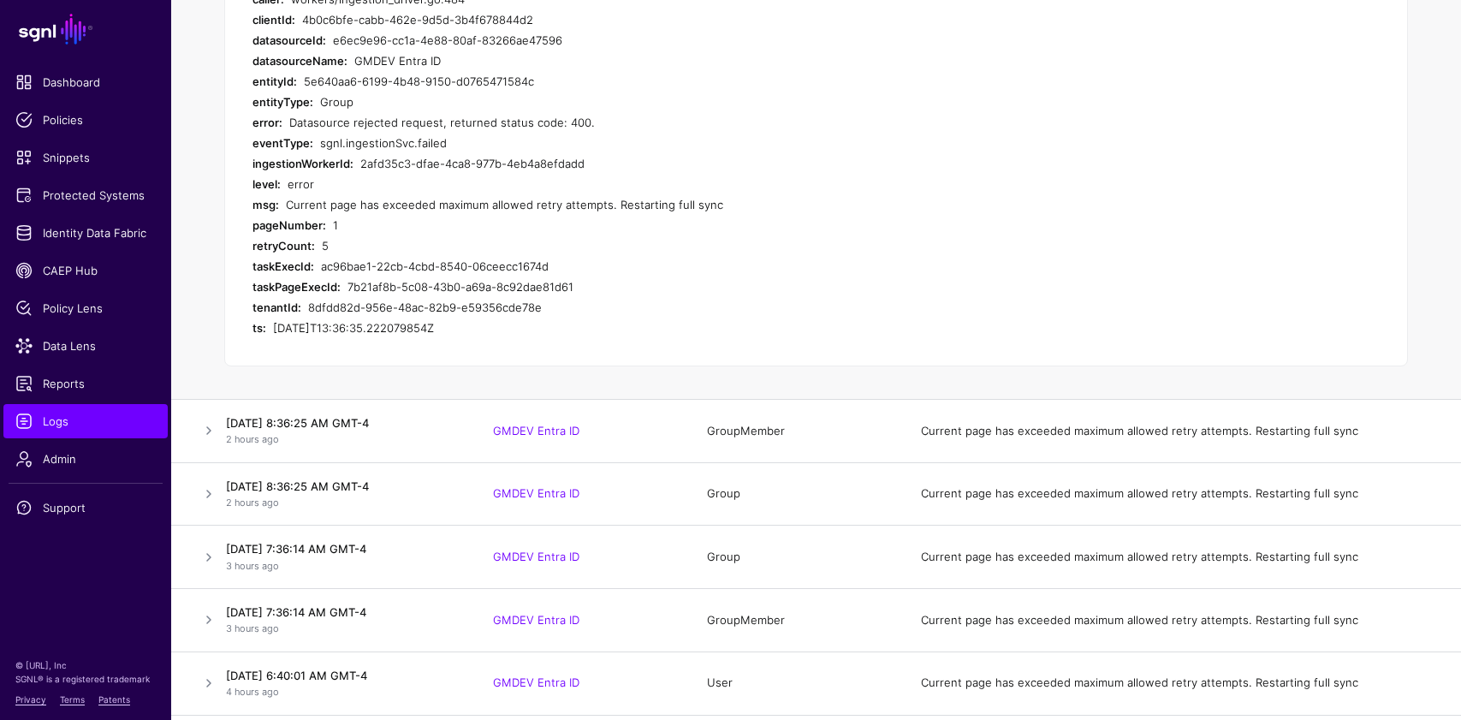
scroll to position [473, 0]
click at [209, 678] on link at bounding box center [209, 680] width 21 height 21
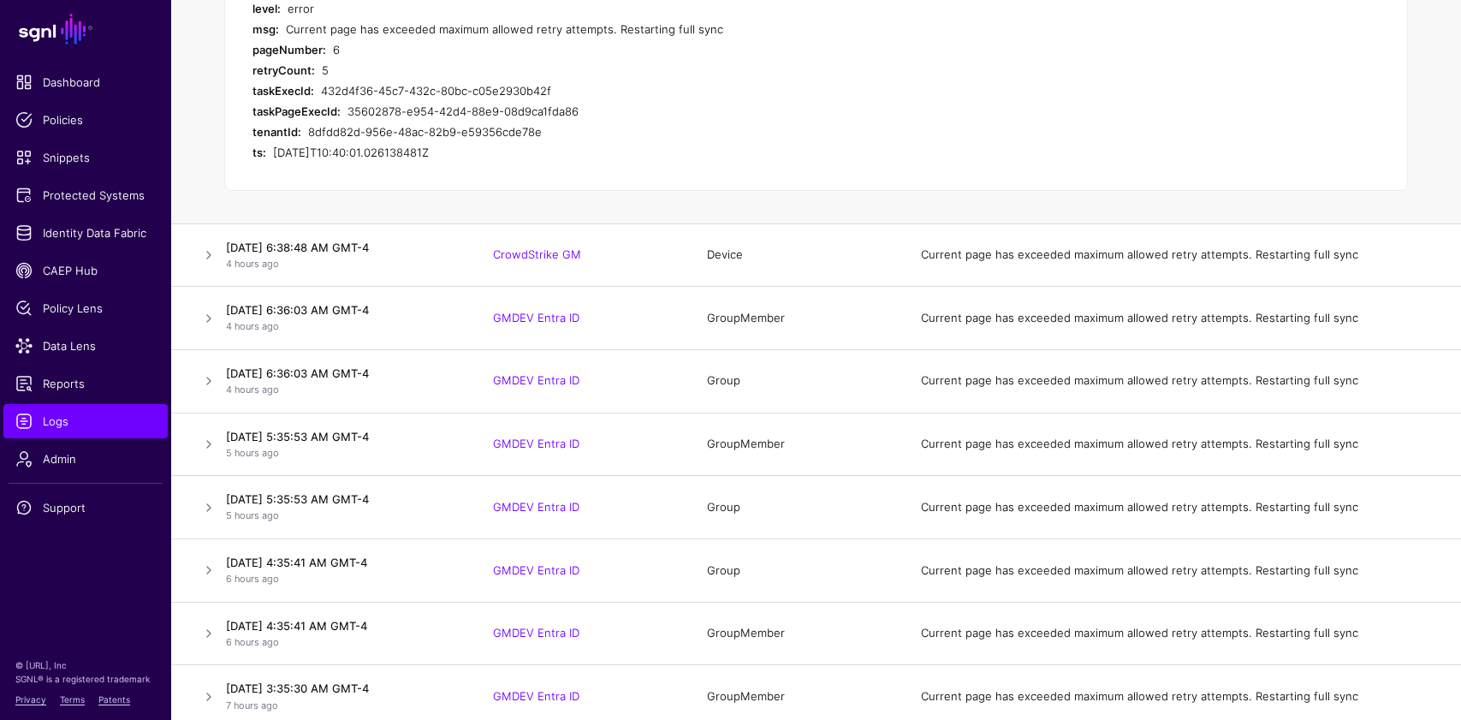
scroll to position [964, 0]
click at [214, 501] on link at bounding box center [209, 505] width 21 height 21
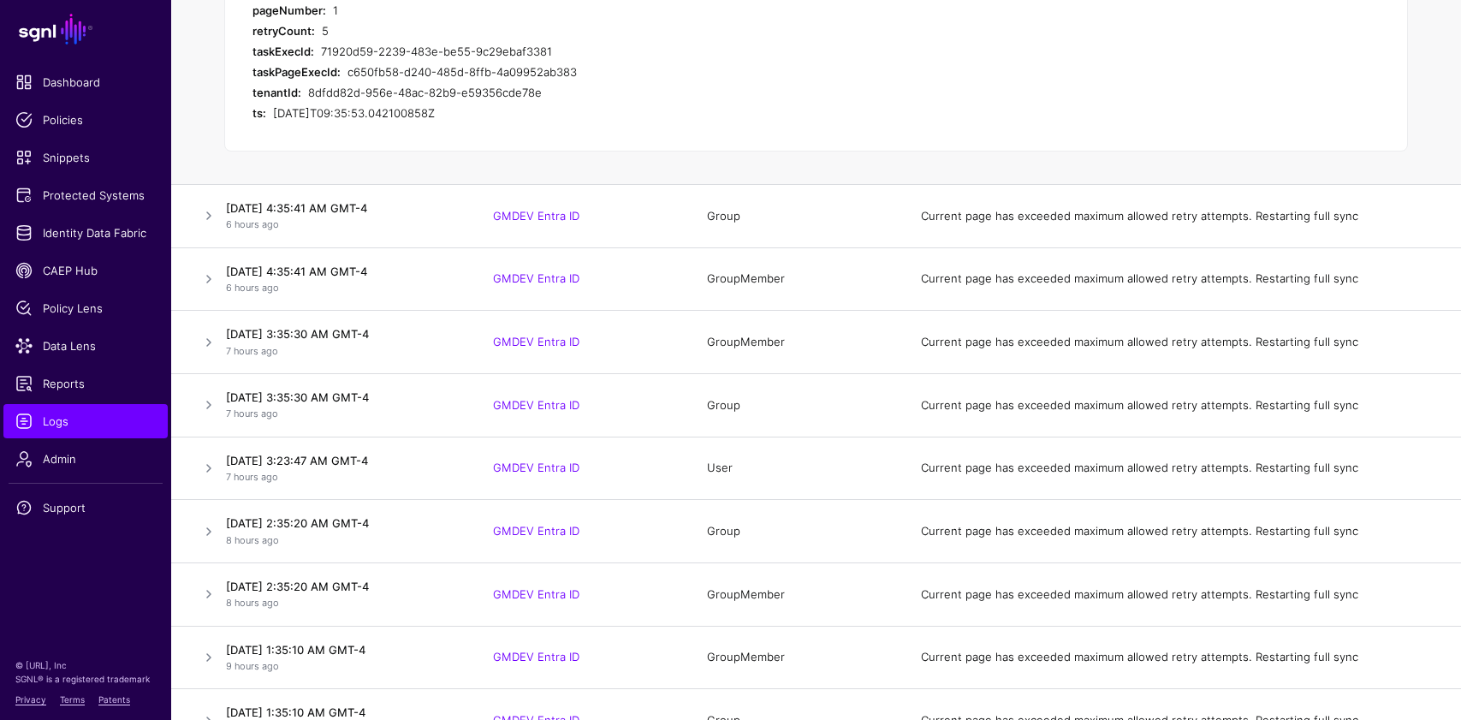
scroll to position [1322, 0]
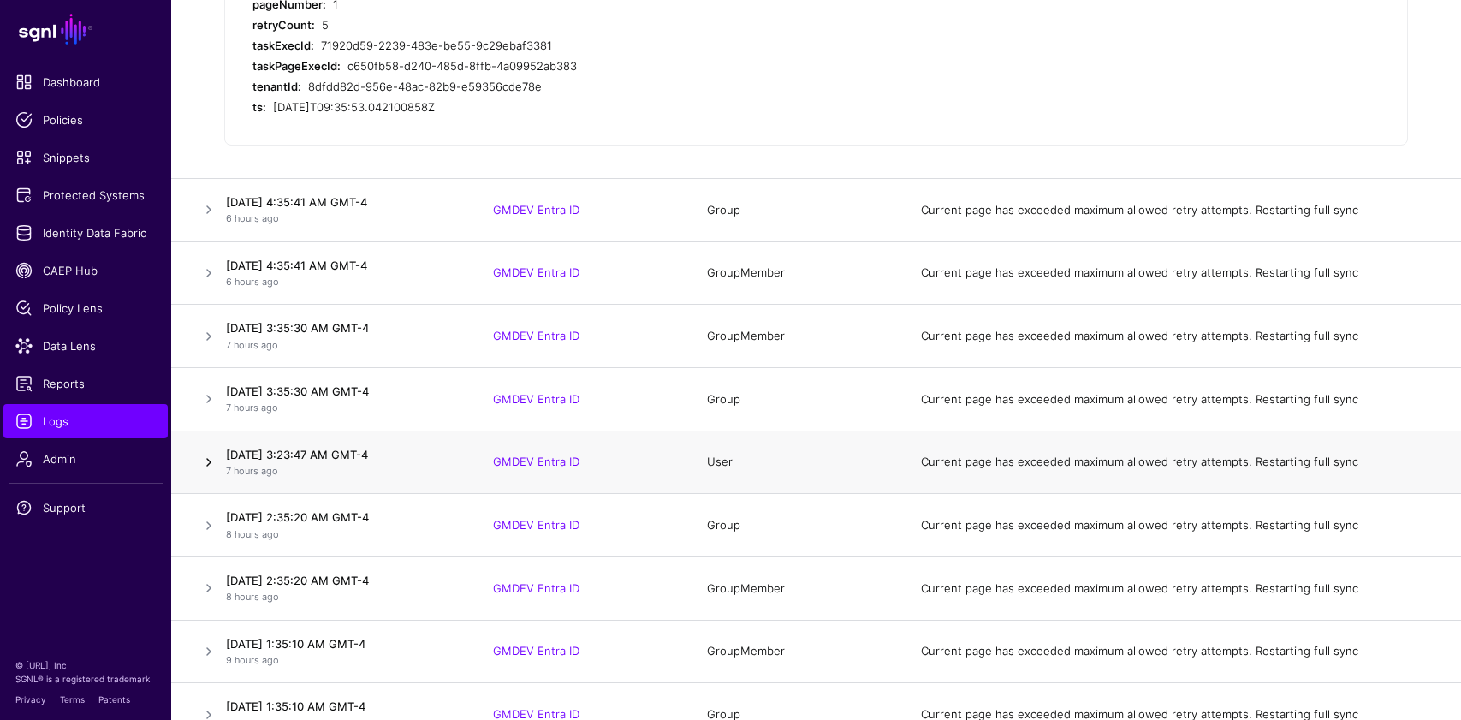
click at [206, 462] on link at bounding box center [209, 462] width 21 height 21
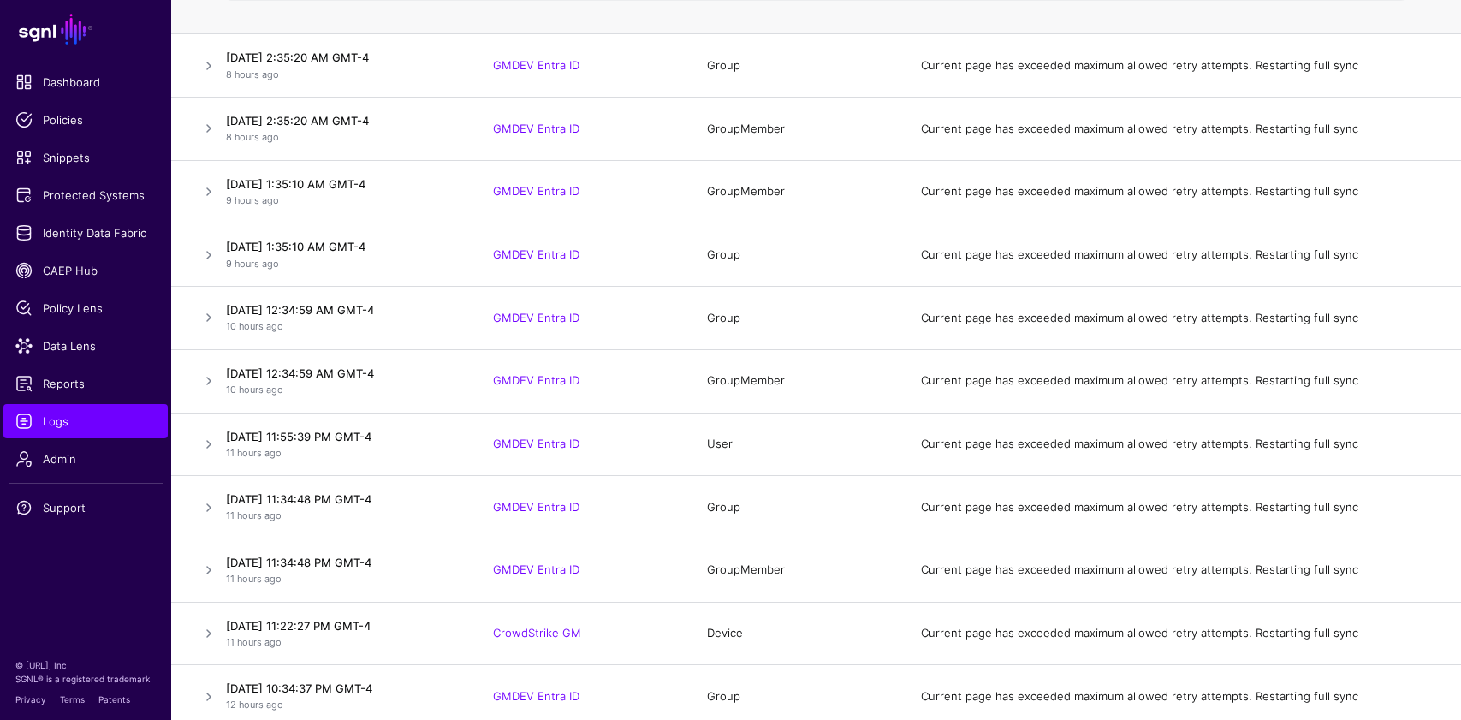
scroll to position [1782, 0]
click at [204, 377] on link at bounding box center [209, 380] width 21 height 21
